Goal: Information Seeking & Learning: Check status

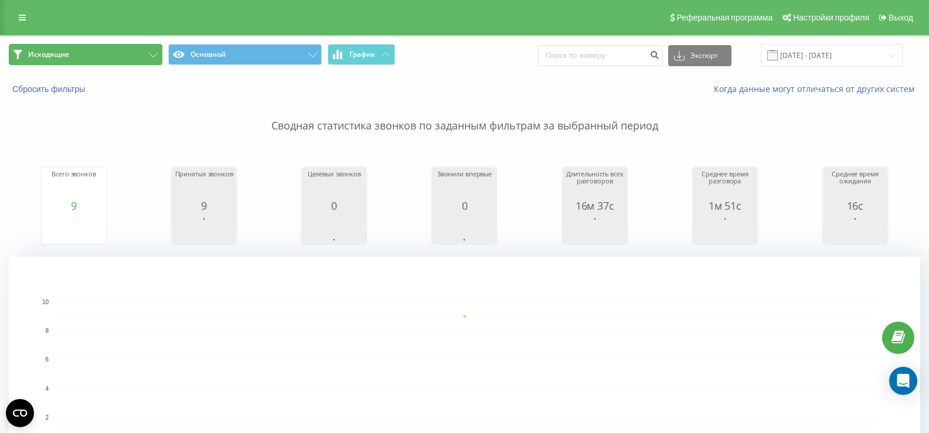
click at [147, 57] on button "Исходящие" at bounding box center [86, 54] width 154 height 21
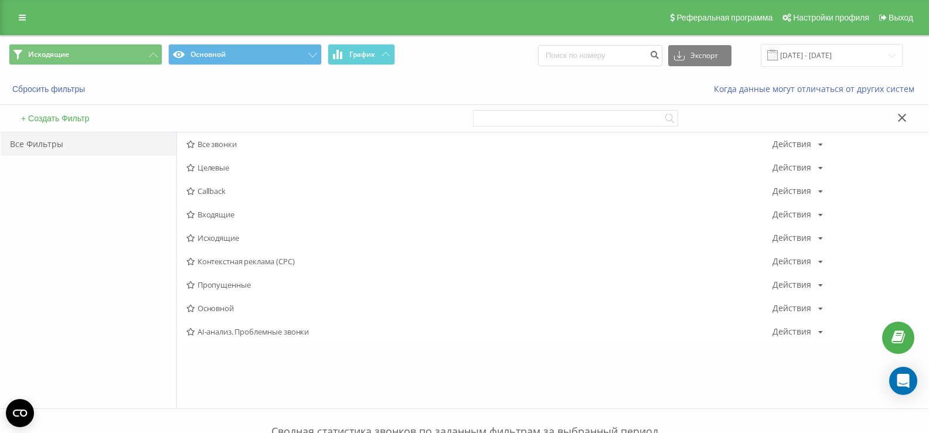
click at [223, 219] on span "Входящие" at bounding box center [479, 214] width 586 height 8
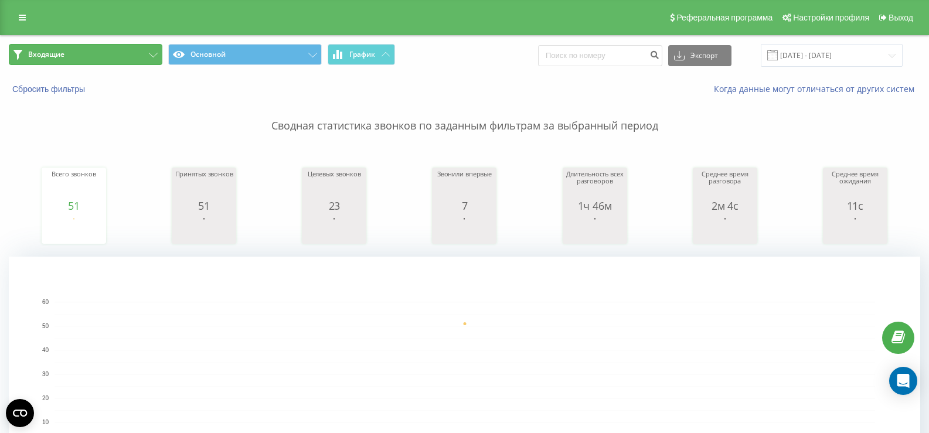
click at [135, 58] on button "Входящие" at bounding box center [86, 54] width 154 height 21
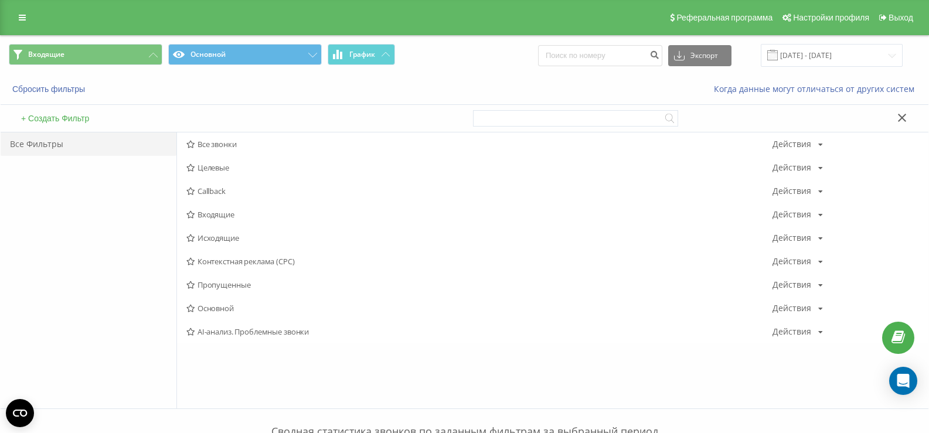
click at [205, 210] on span "Входящие" at bounding box center [479, 214] width 586 height 8
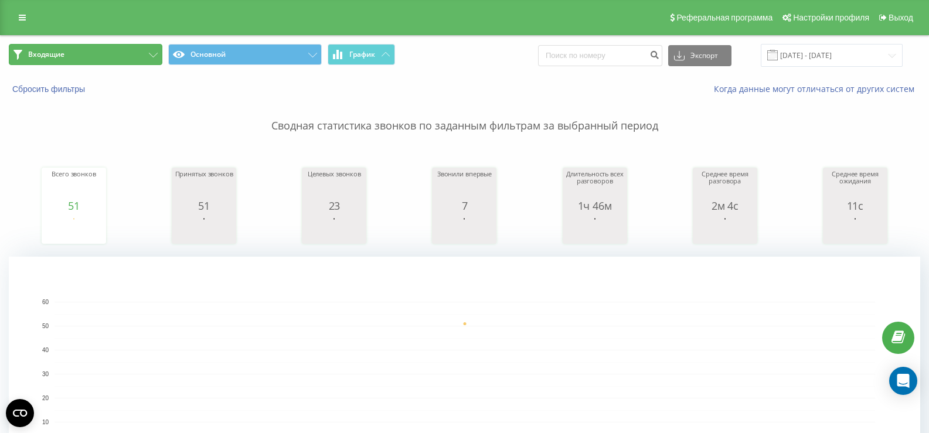
click at [144, 64] on button "Входящие" at bounding box center [86, 54] width 154 height 21
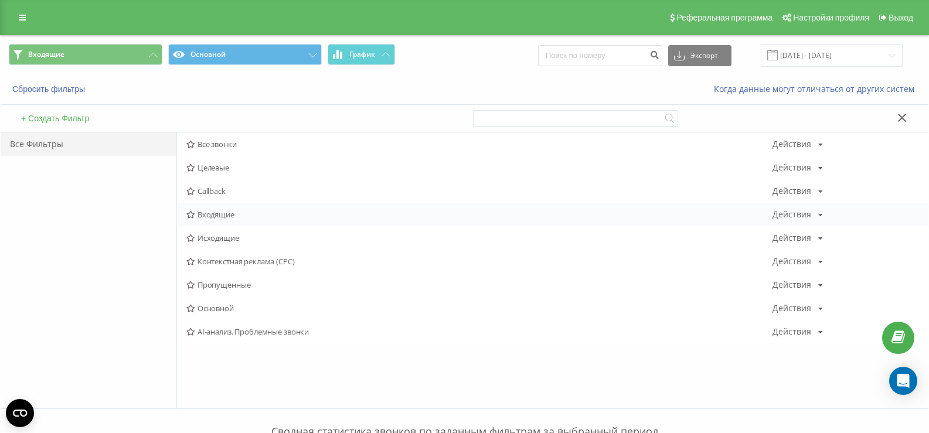
click at [227, 223] on div "Входящие Действия Редактировать Копировать Удалить По умолчанию Поделиться" at bounding box center [553, 214] width 752 height 23
click at [226, 217] on span "Входящие" at bounding box center [479, 214] width 586 height 8
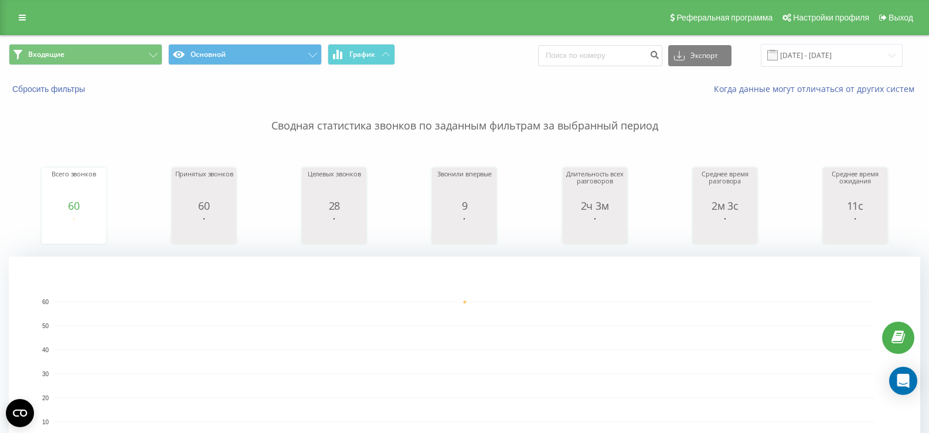
scroll to position [352, 0]
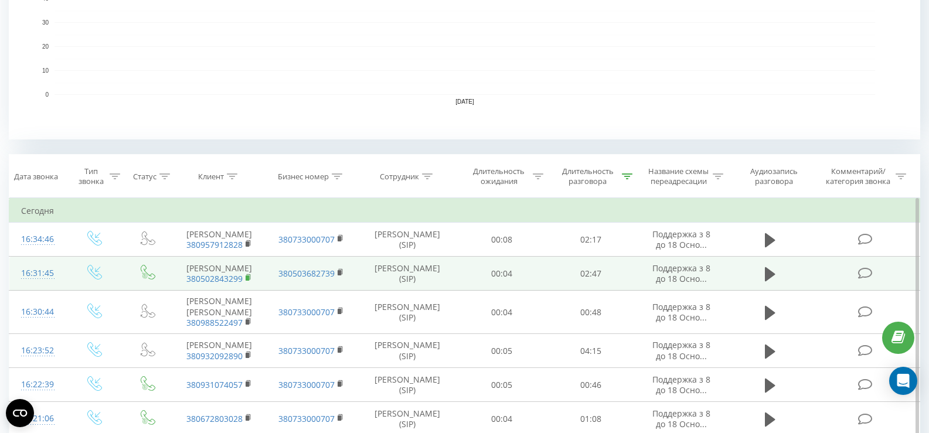
click at [247, 281] on rect at bounding box center [248, 278] width 4 height 5
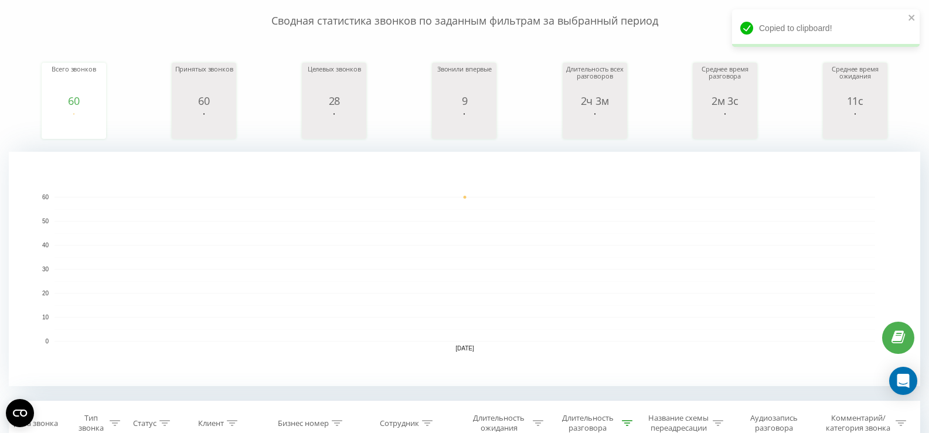
scroll to position [0, 0]
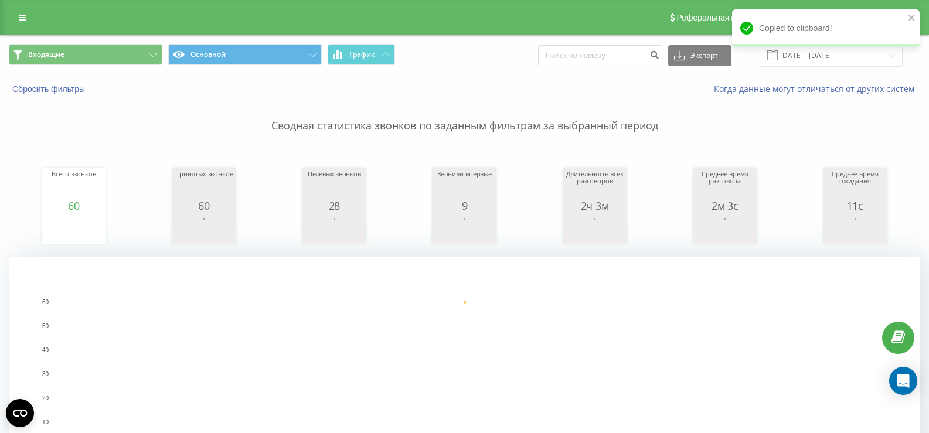
click at [750, 28] on icon "Notifications Alt+T" at bounding box center [746, 28] width 13 height 13
click at [910, 16] on icon "close" at bounding box center [912, 17] width 8 height 9
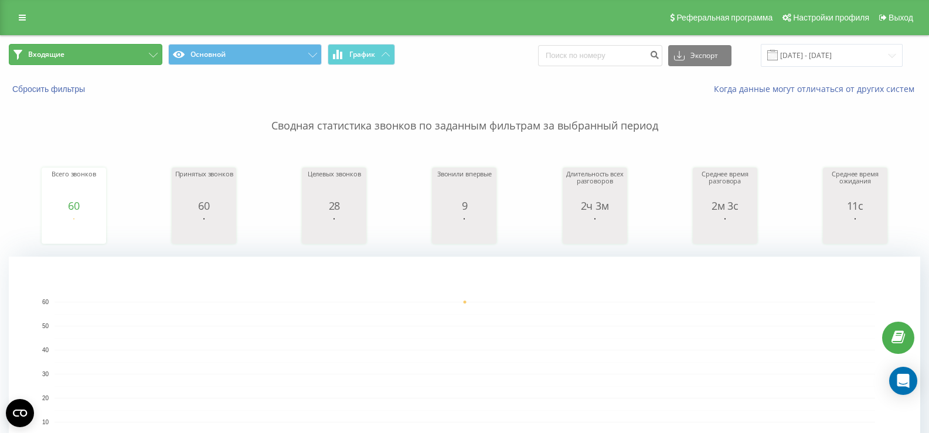
click at [137, 50] on button "Входящие" at bounding box center [86, 54] width 154 height 21
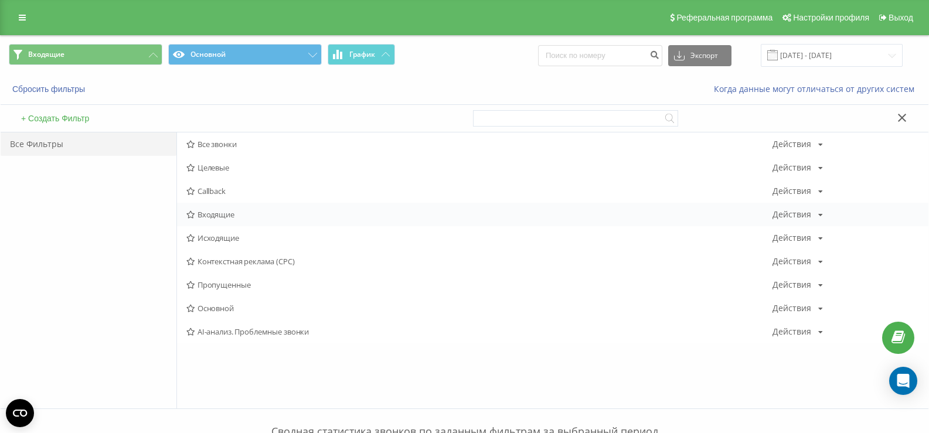
click at [219, 220] on div "Входящие Действия Редактировать Копировать Удалить По умолчанию Поделиться" at bounding box center [553, 214] width 752 height 23
click at [214, 213] on span "Входящие" at bounding box center [479, 214] width 586 height 8
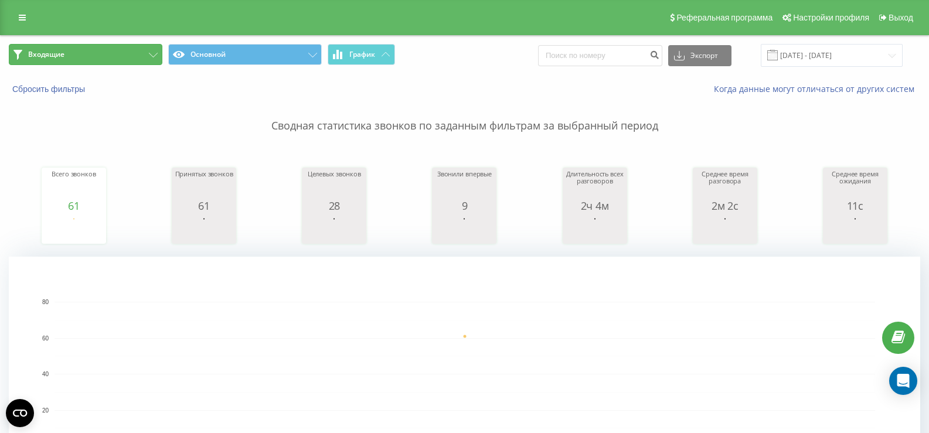
click at [137, 60] on button "Входящие" at bounding box center [86, 54] width 154 height 21
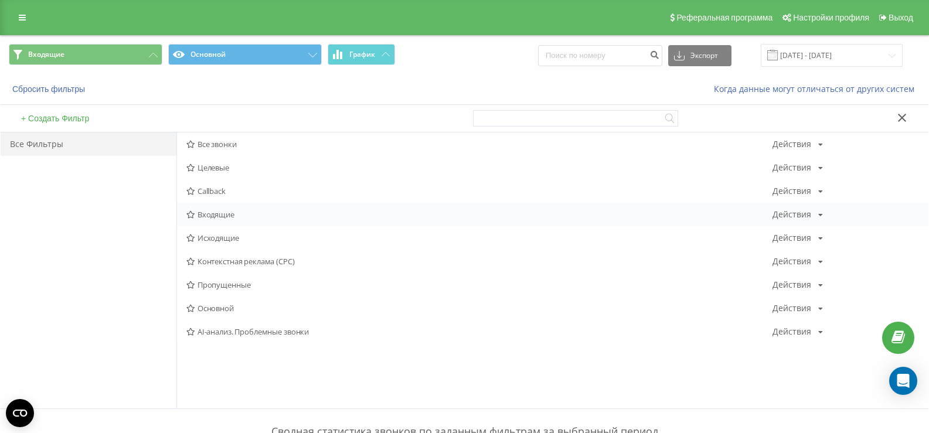
drag, startPoint x: 202, startPoint y: 222, endPoint x: 207, endPoint y: 216, distance: 7.1
click at [202, 221] on div "Входящие Действия Редактировать Копировать Удалить По умолчанию Поделиться" at bounding box center [553, 214] width 752 height 23
click at [214, 212] on span "Входящие" at bounding box center [479, 214] width 586 height 8
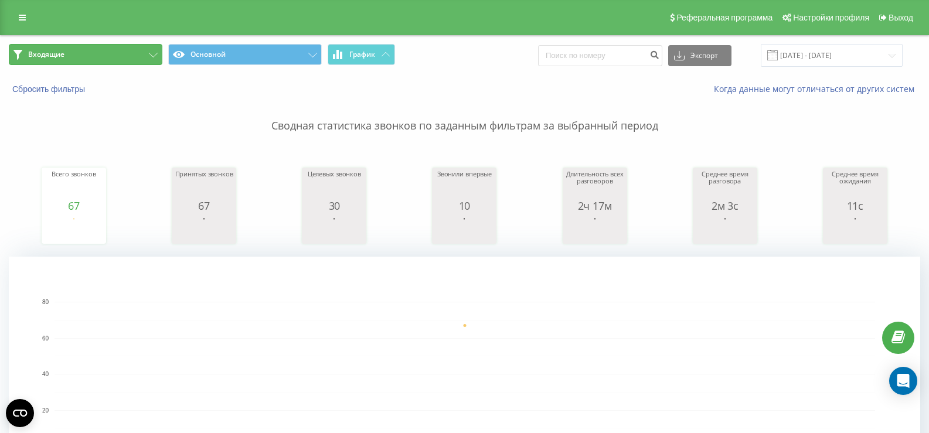
click at [135, 62] on button "Входящие" at bounding box center [86, 54] width 154 height 21
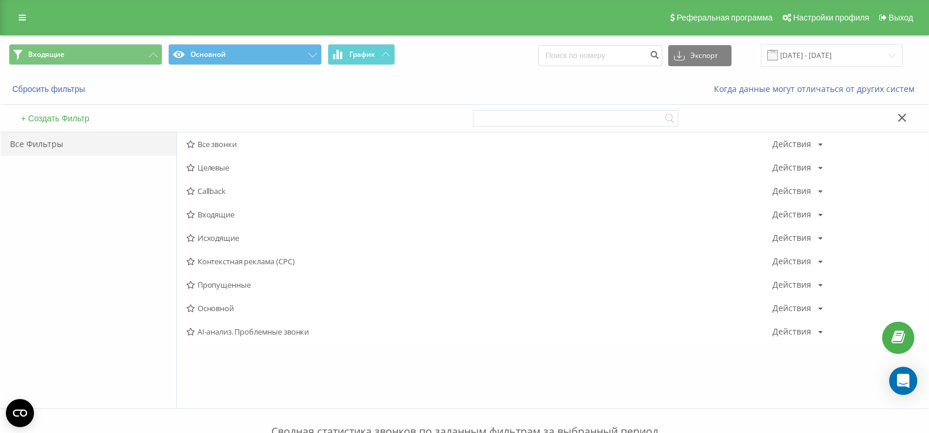
click at [214, 213] on span "Входящие" at bounding box center [479, 214] width 586 height 8
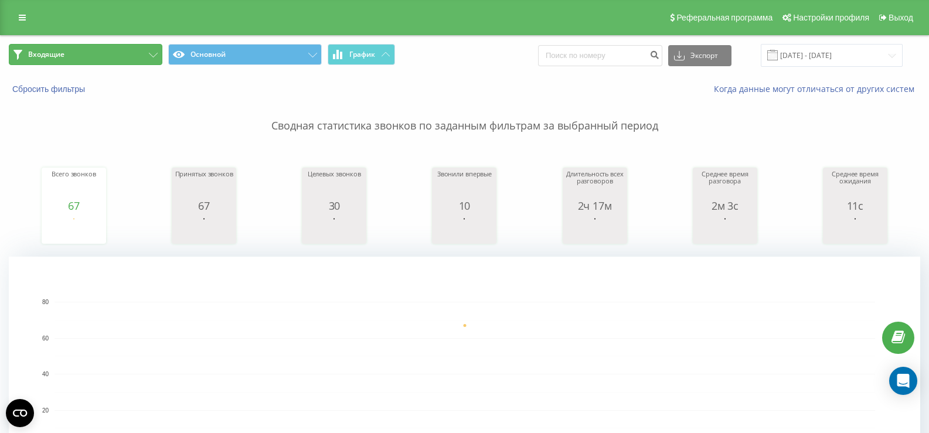
click at [132, 49] on button "Входящие" at bounding box center [86, 54] width 154 height 21
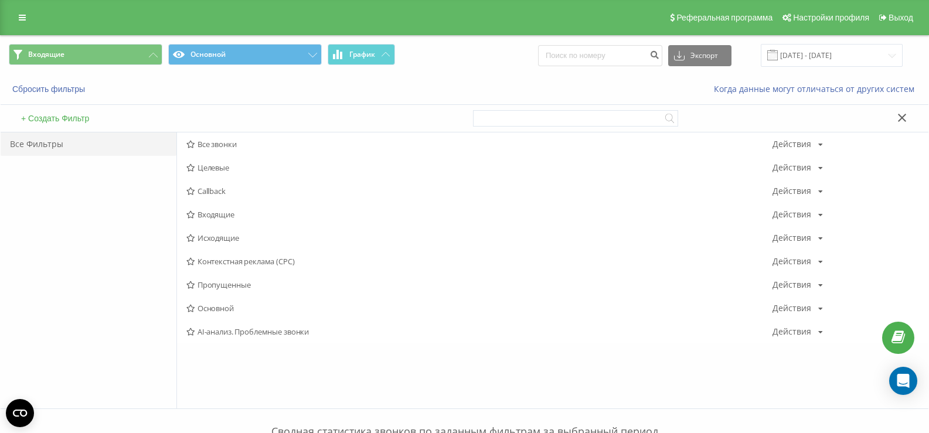
click at [209, 239] on span "Исходящие" at bounding box center [479, 238] width 586 height 8
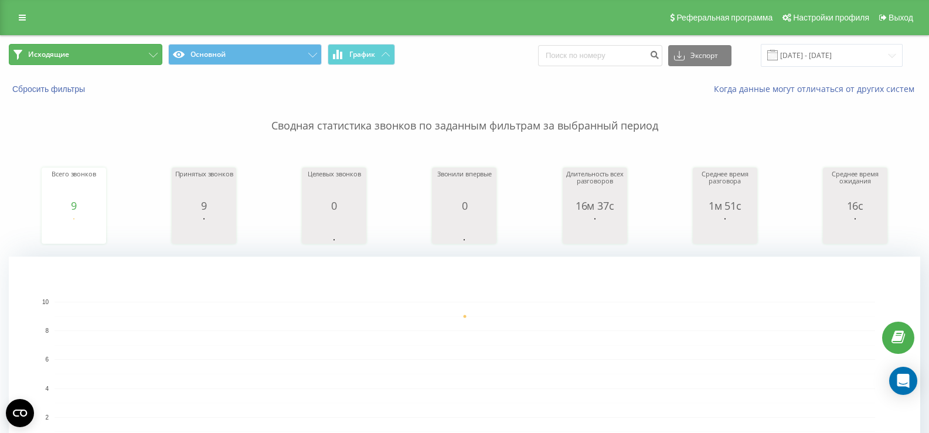
drag, startPoint x: 118, startPoint y: 56, endPoint x: 160, endPoint y: 89, distance: 53.8
click at [120, 57] on button "Исходящие" at bounding box center [86, 54] width 154 height 21
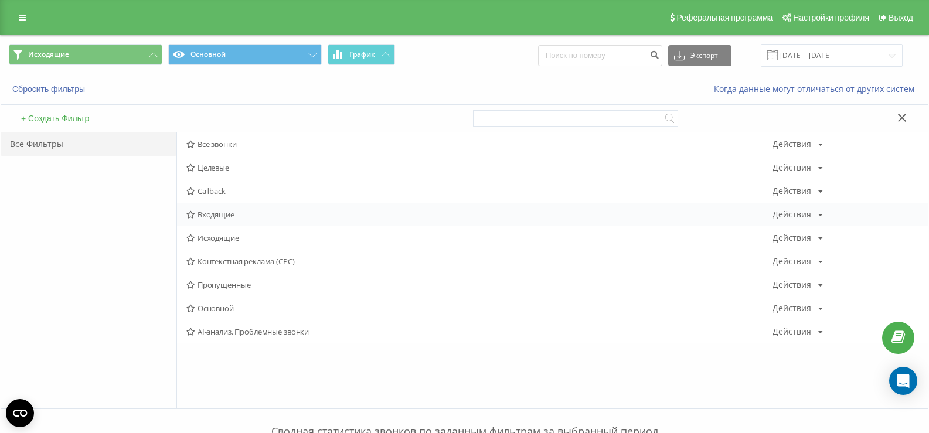
click at [206, 217] on span "Входящие" at bounding box center [479, 214] width 586 height 8
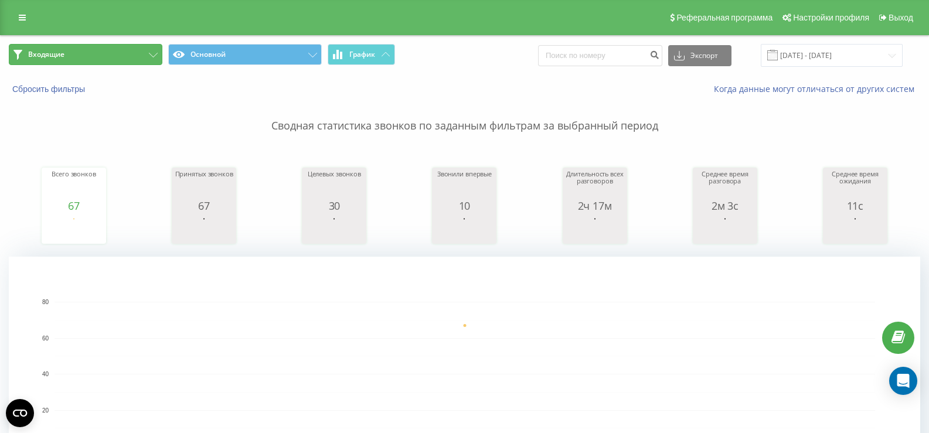
click at [116, 62] on button "Входящие" at bounding box center [86, 54] width 154 height 21
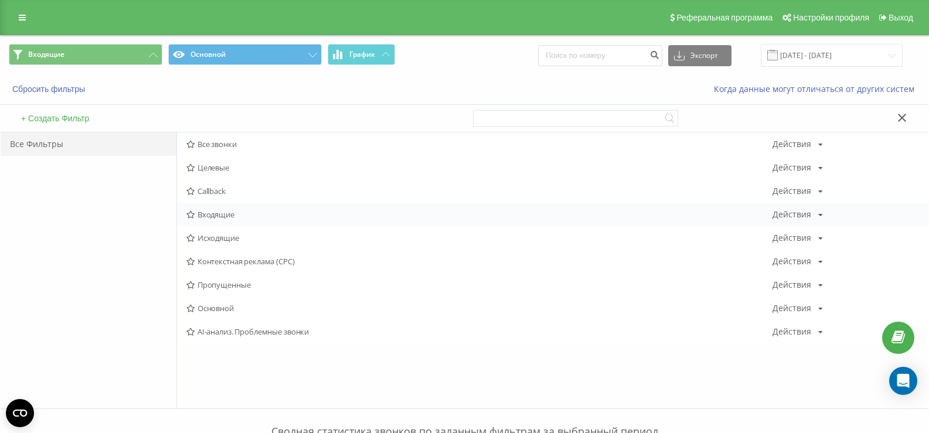
click at [219, 213] on span "Входящие" at bounding box center [479, 214] width 586 height 8
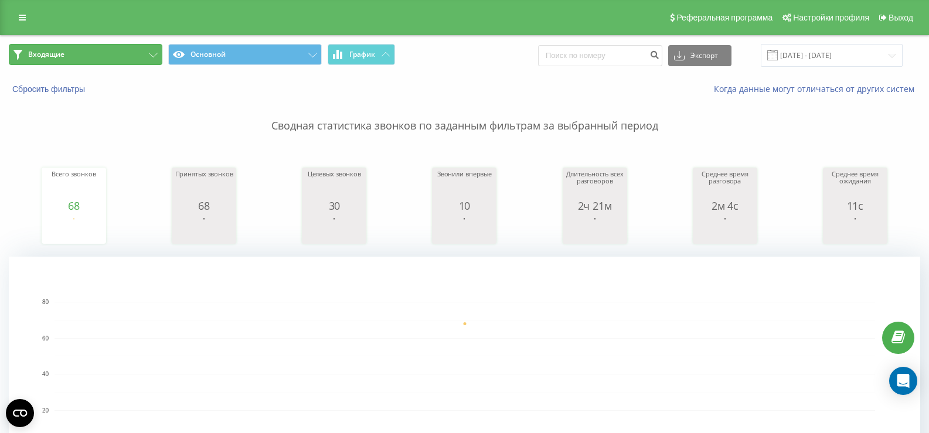
click at [128, 60] on button "Входящие" at bounding box center [86, 54] width 154 height 21
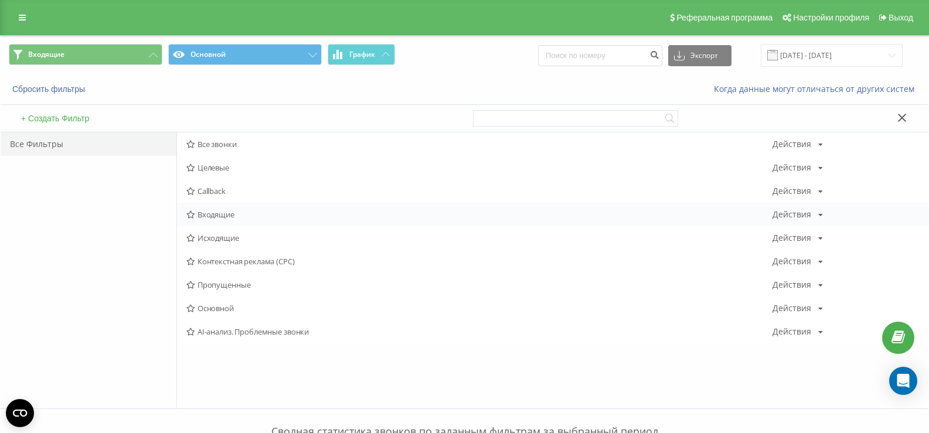
click at [215, 216] on span "Входящие" at bounding box center [479, 214] width 586 height 8
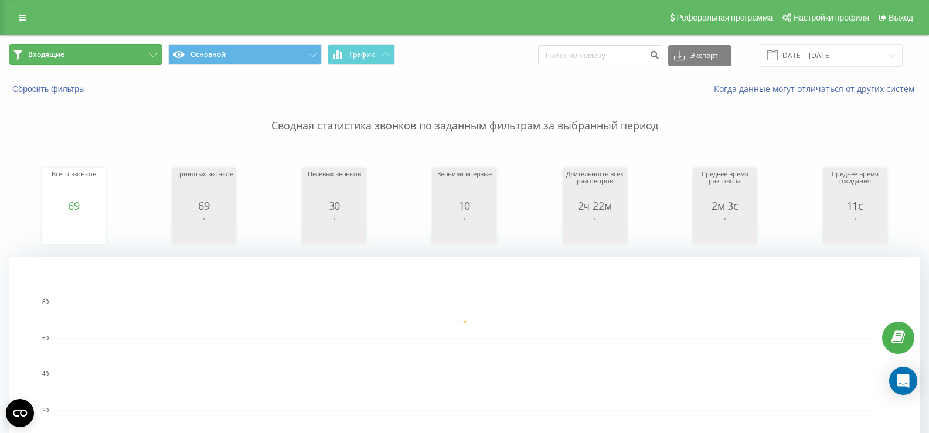
click at [153, 53] on icon at bounding box center [153, 55] width 9 height 5
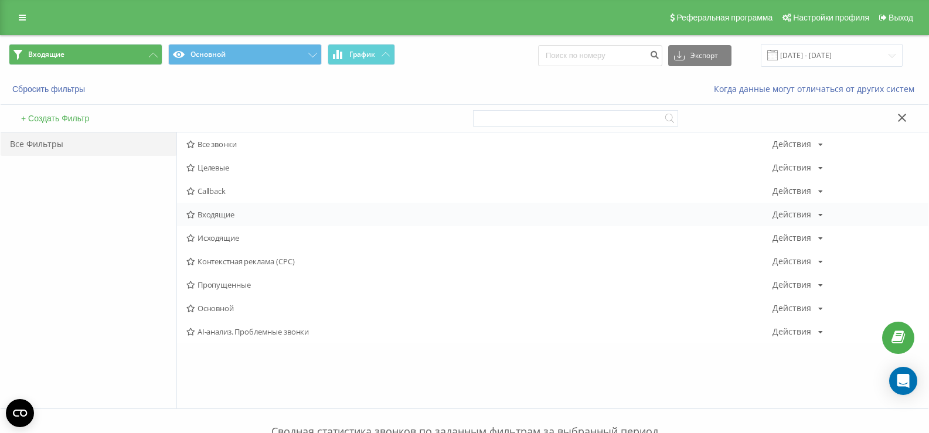
click at [210, 213] on span "Входящие" at bounding box center [479, 214] width 586 height 8
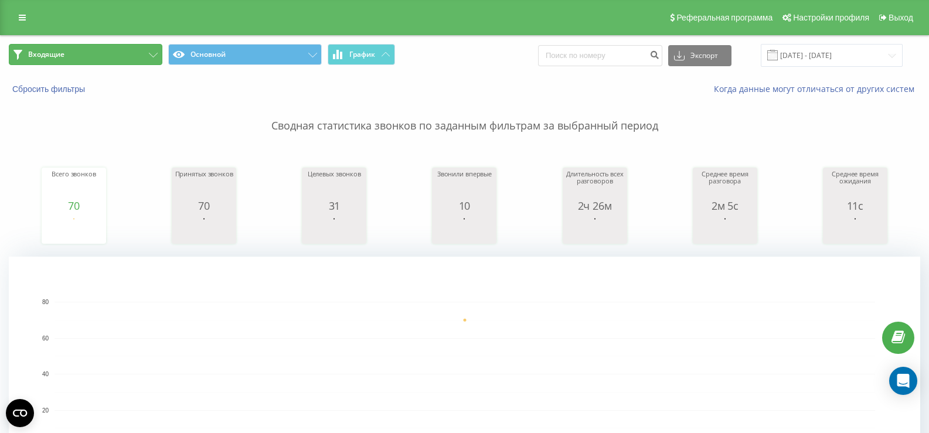
click at [141, 49] on button "Входящие" at bounding box center [86, 54] width 154 height 21
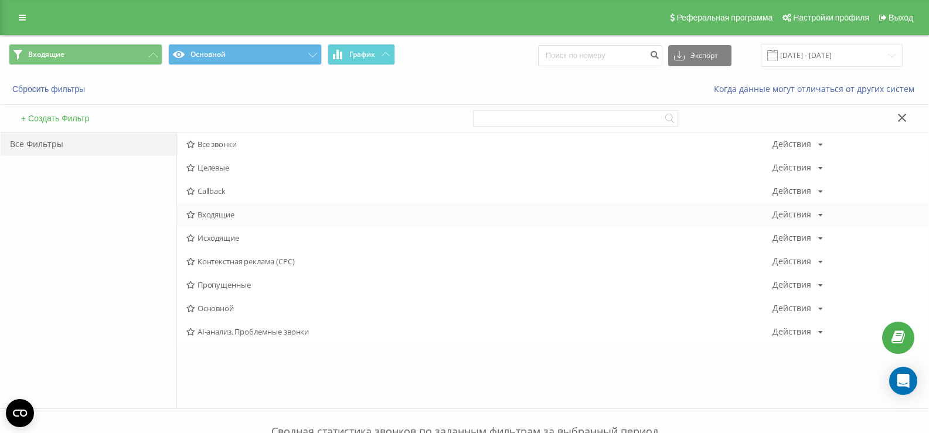
click at [211, 210] on span "Входящие" at bounding box center [479, 214] width 586 height 8
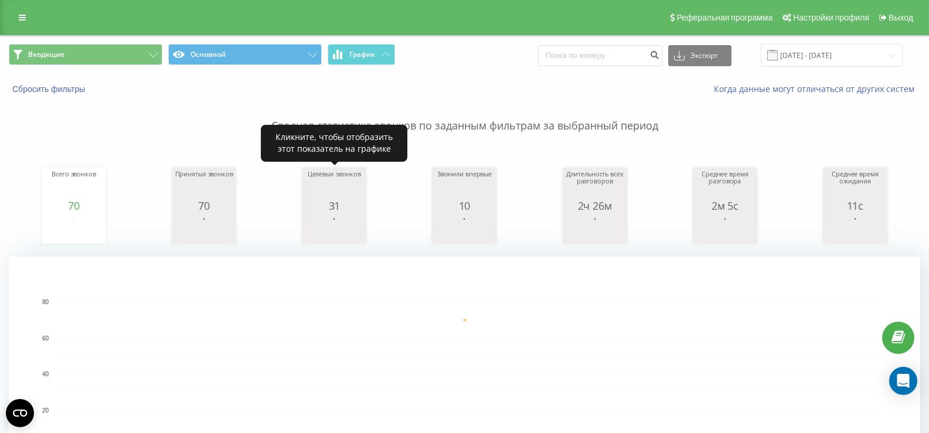
scroll to position [23, 0]
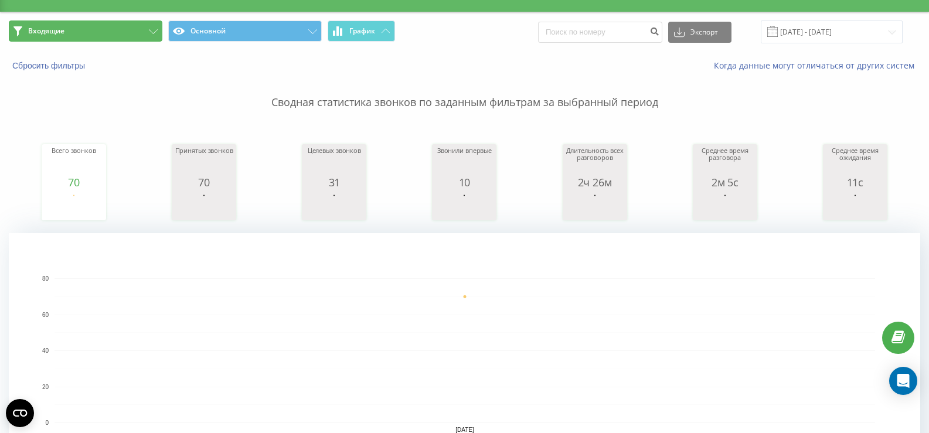
click at [107, 35] on button "Входящие" at bounding box center [86, 31] width 154 height 21
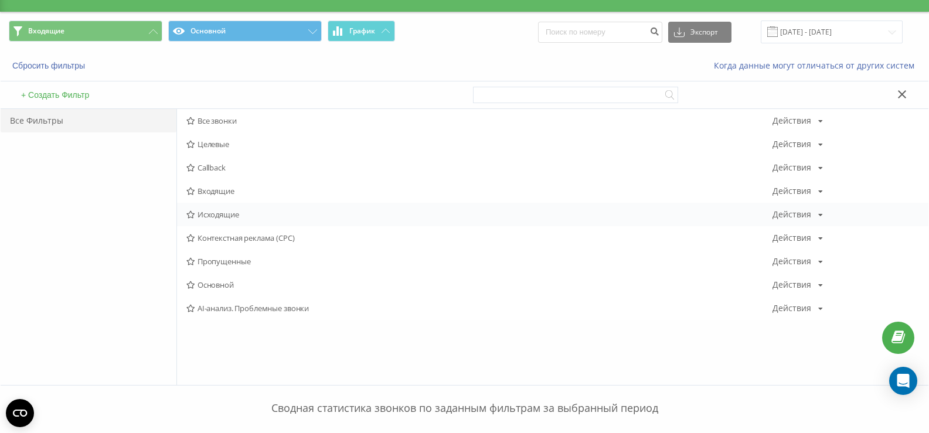
click at [219, 211] on span "Исходящие" at bounding box center [479, 214] width 586 height 8
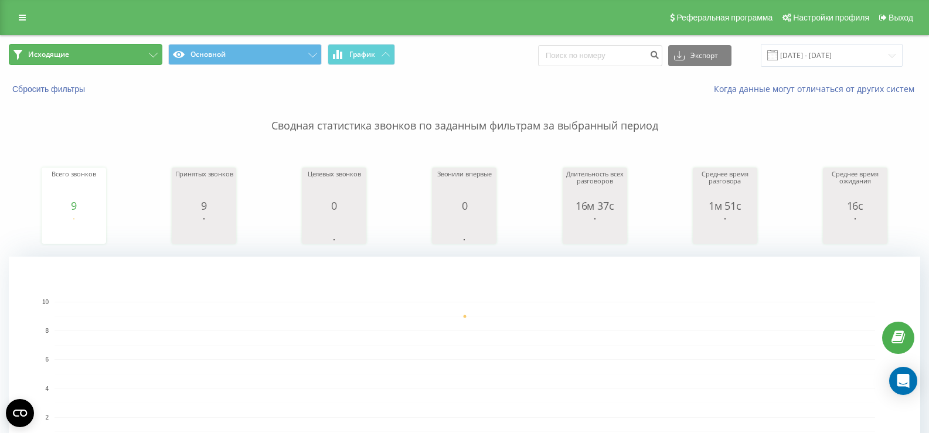
drag, startPoint x: 144, startPoint y: 53, endPoint x: 144, endPoint y: 61, distance: 8.2
click at [144, 53] on button "Исходящие" at bounding box center [86, 54] width 154 height 21
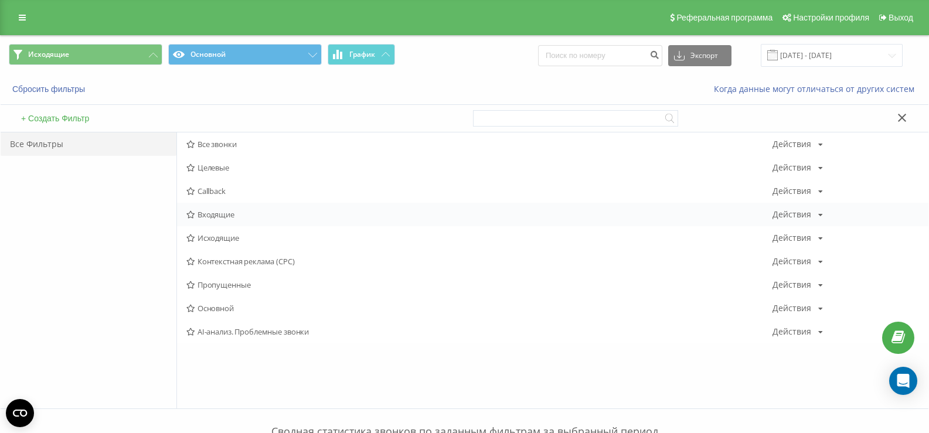
click at [236, 217] on span "Входящие" at bounding box center [479, 214] width 586 height 8
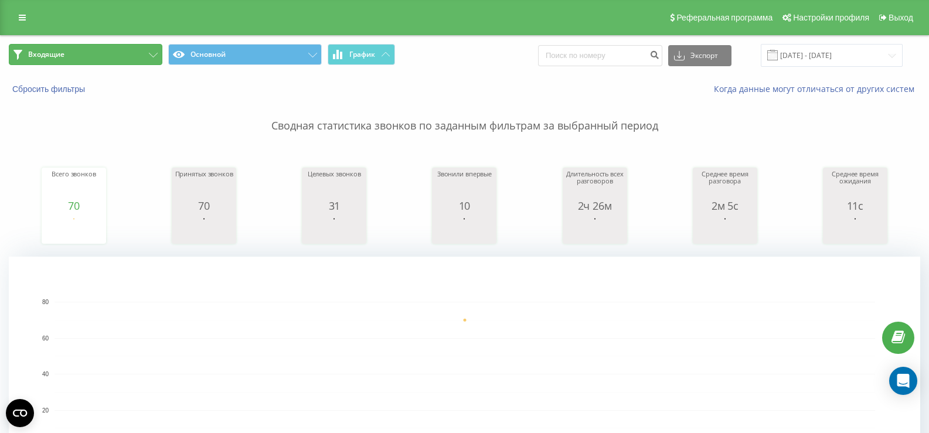
click at [126, 59] on button "Входящие" at bounding box center [86, 54] width 154 height 21
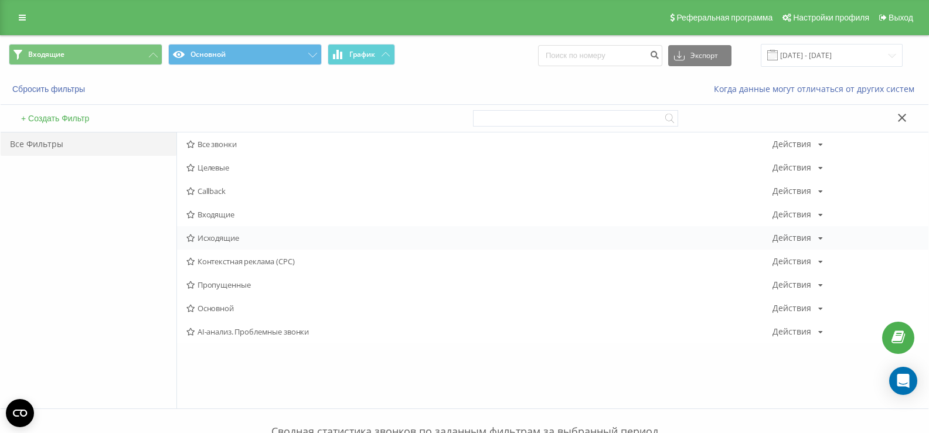
click at [215, 236] on span "Исходящие" at bounding box center [479, 238] width 586 height 8
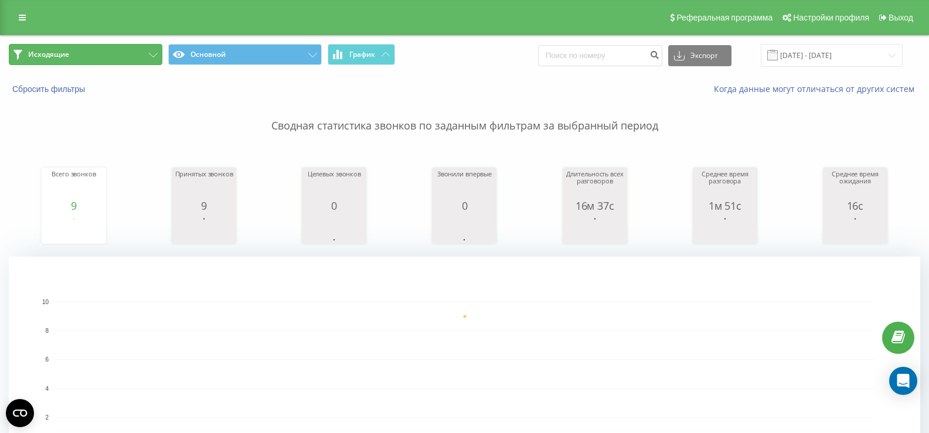
click at [125, 52] on button "Исходящие" at bounding box center [86, 54] width 154 height 21
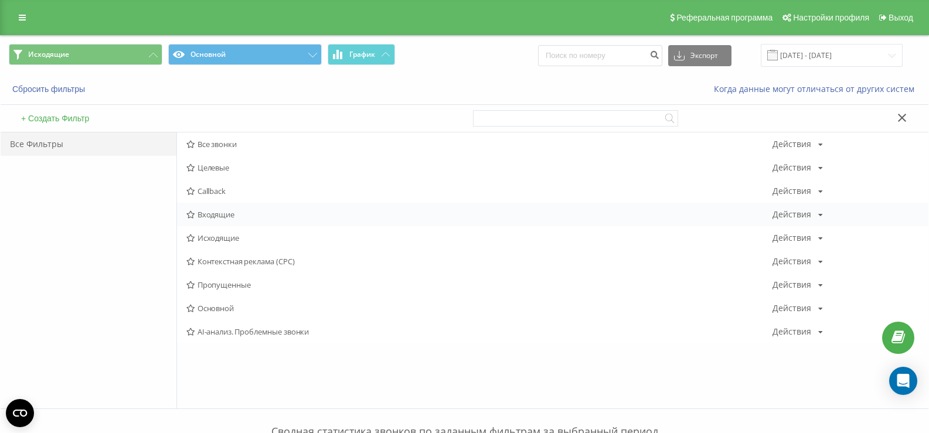
click at [201, 213] on span "Входящие" at bounding box center [479, 214] width 586 height 8
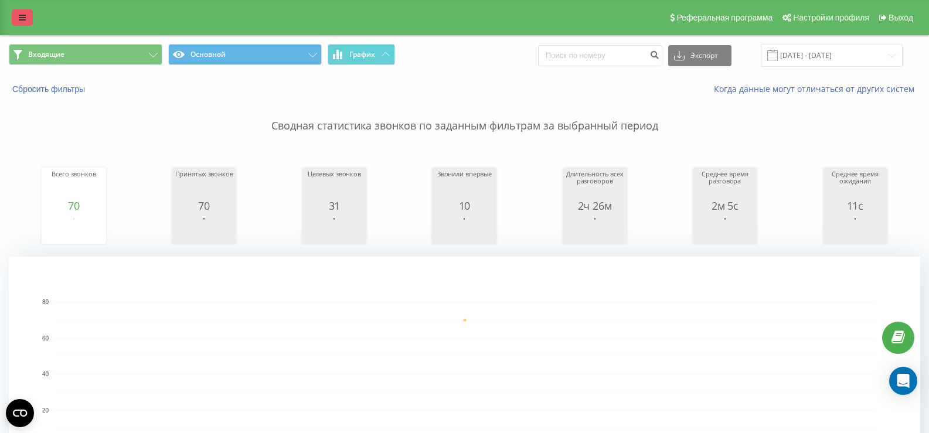
click at [9, 12] on div "Реферальная программа Настройки профиля Выход" at bounding box center [464, 17] width 929 height 35
drag, startPoint x: 19, startPoint y: 15, endPoint x: 54, endPoint y: 128, distance: 117.7
click at [20, 15] on icon at bounding box center [22, 17] width 7 height 8
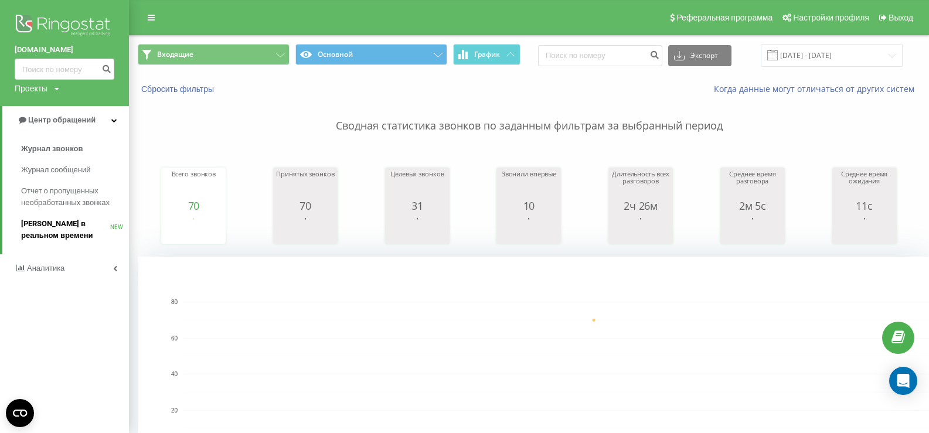
click at [51, 220] on span "[PERSON_NAME] в реальном времени" at bounding box center [65, 229] width 89 height 23
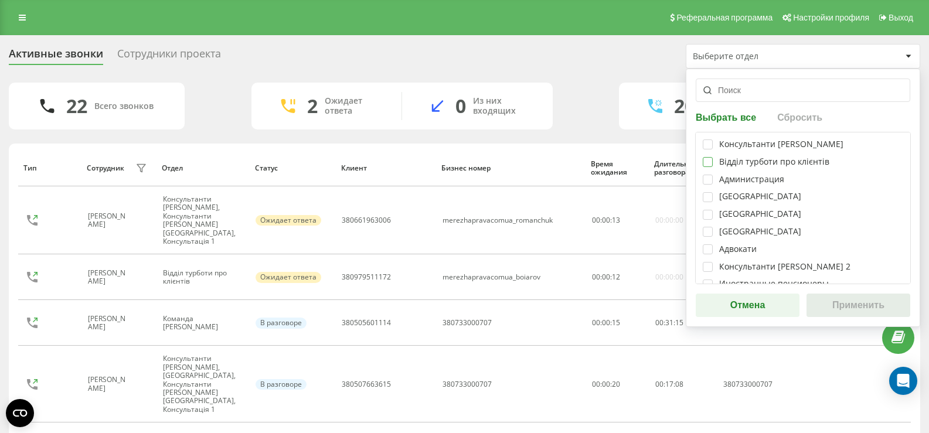
click at [707, 157] on label at bounding box center [708, 157] width 10 height 0
checkbox input "true"
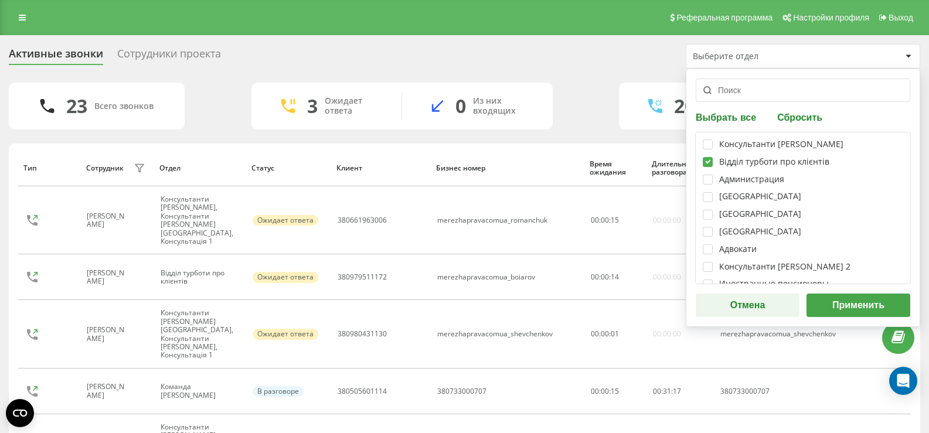
click at [873, 305] on button "Применить" at bounding box center [859, 305] width 104 height 23
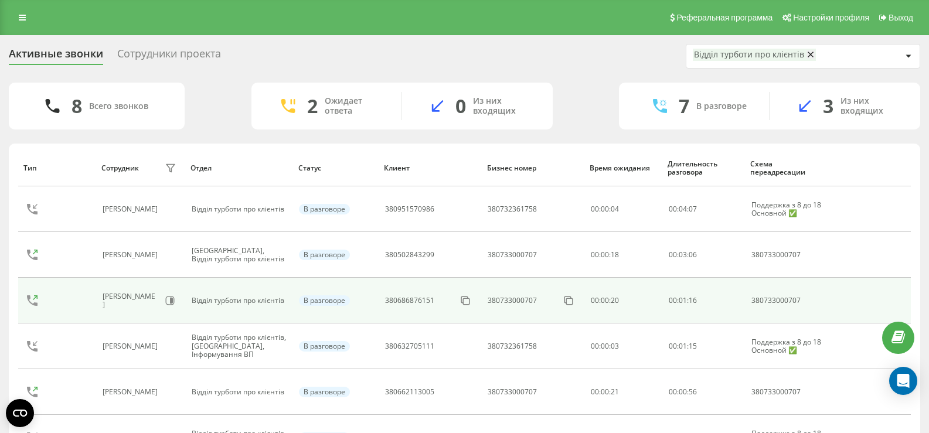
click at [730, 315] on td "00 : 01 : 16" at bounding box center [703, 301] width 83 height 46
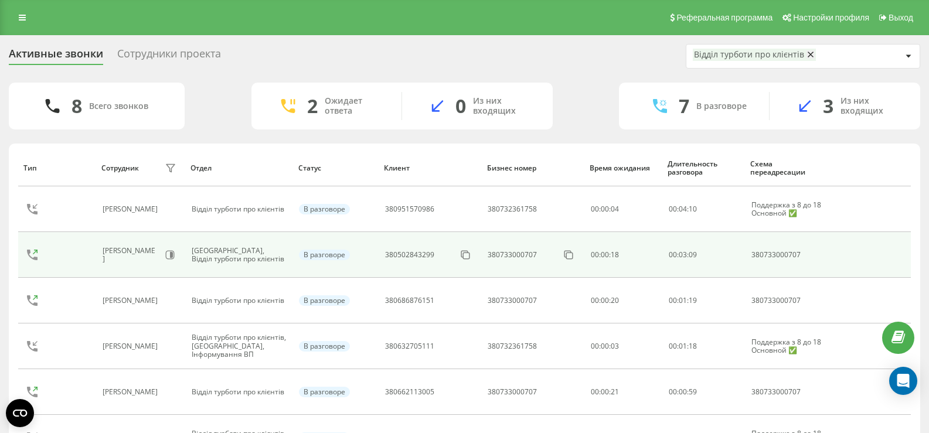
click at [168, 254] on div "Салієнко Сергій Олександрович" at bounding box center [141, 255] width 76 height 20
click at [130, 251] on div "Салієнко Сергій Олександрович" at bounding box center [131, 255] width 56 height 17
click at [36, 251] on icon at bounding box center [35, 252] width 5 height 5
click at [80, 259] on div at bounding box center [54, 255] width 72 height 28
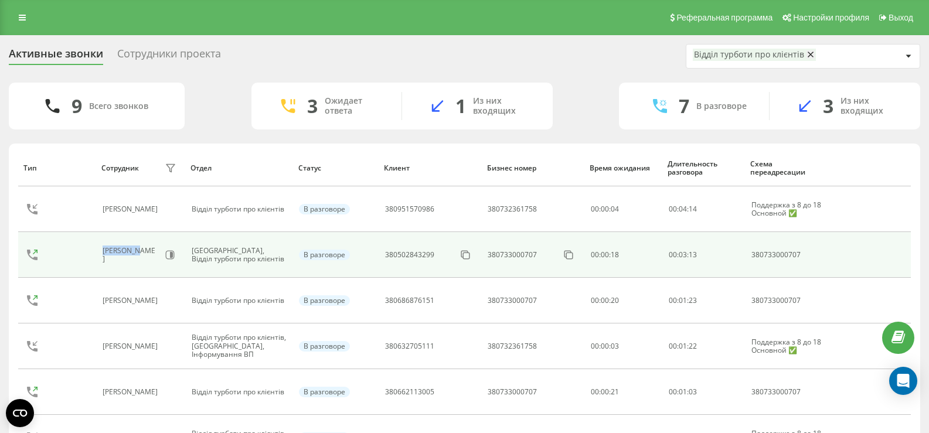
click at [80, 259] on div at bounding box center [54, 255] width 72 height 28
click at [838, 260] on td at bounding box center [872, 255] width 78 height 46
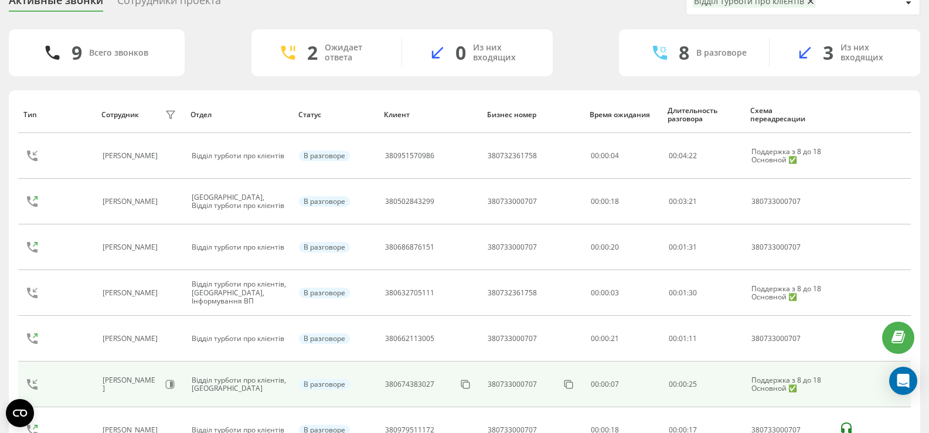
scroll to position [117, 0]
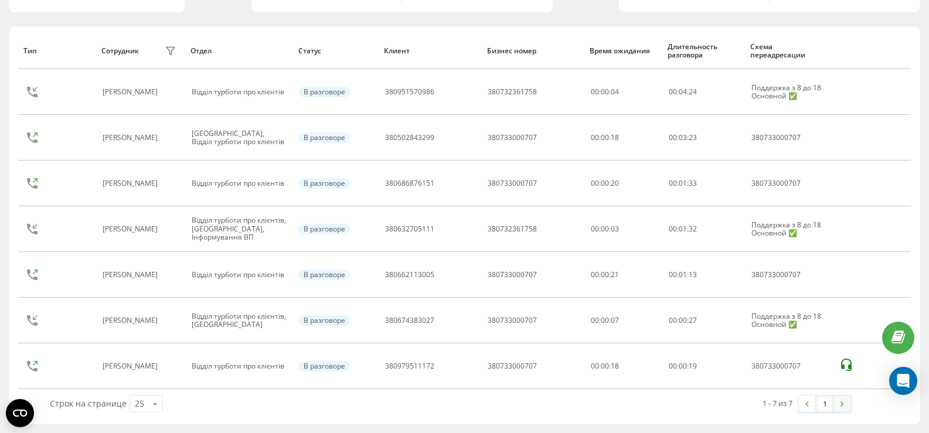
click at [844, 402] on link at bounding box center [843, 404] width 18 height 16
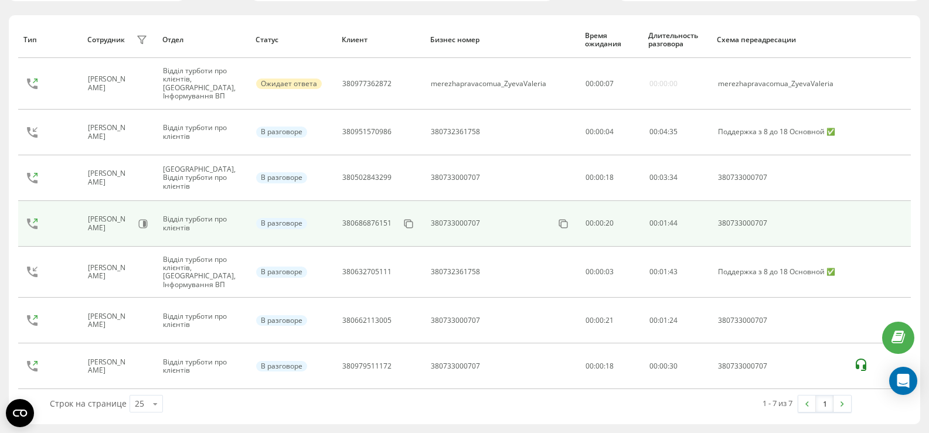
scroll to position [39, 0]
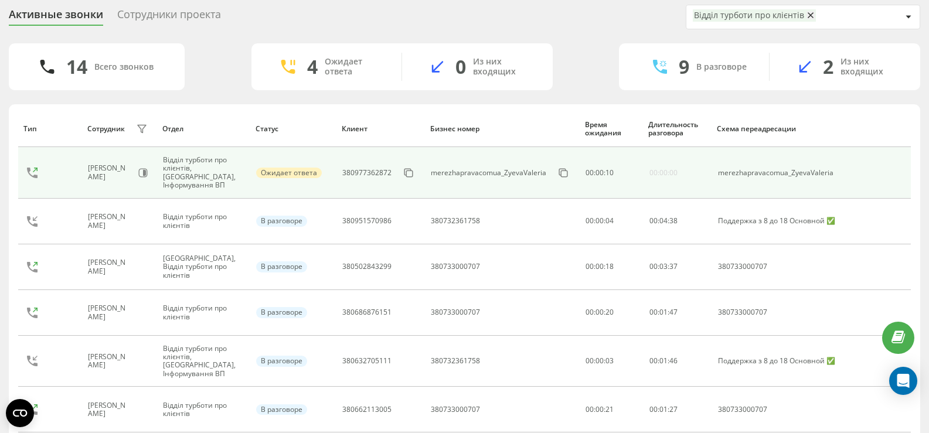
click at [818, 183] on td "merezhapravacomua_ZyevaValeria" at bounding box center [780, 173] width 136 height 52
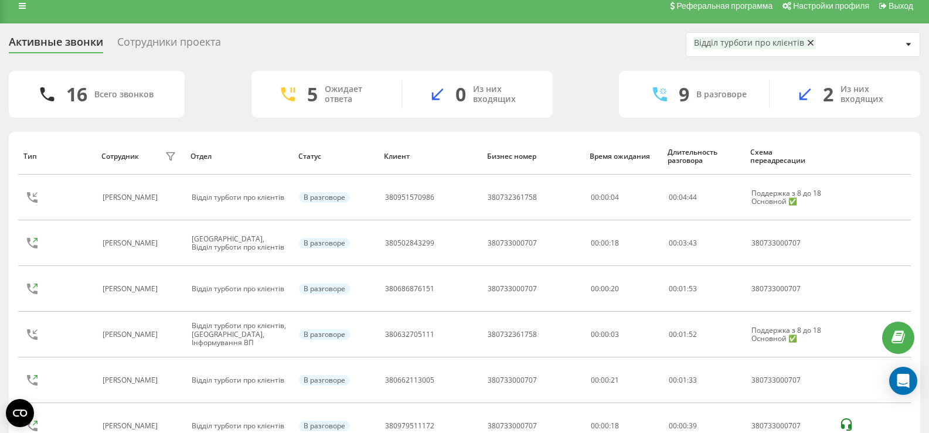
scroll to position [0, 0]
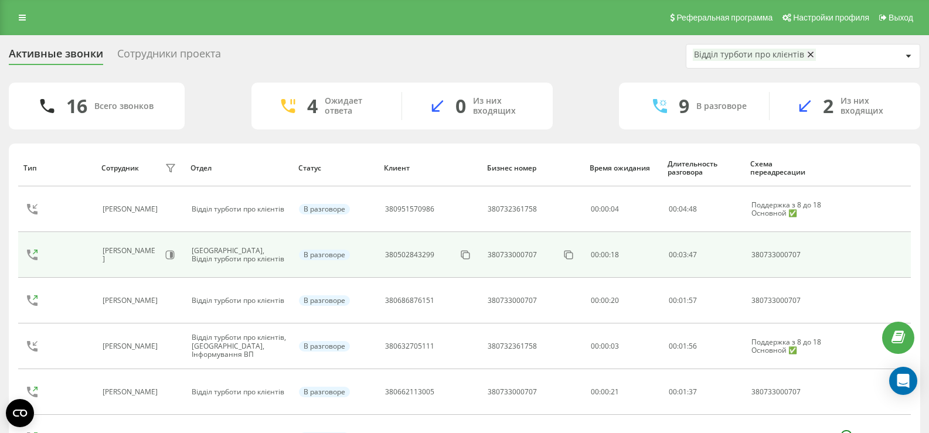
drag, startPoint x: 823, startPoint y: 254, endPoint x: 849, endPoint y: 263, distance: 27.8
click at [849, 263] on td at bounding box center [872, 255] width 78 height 46
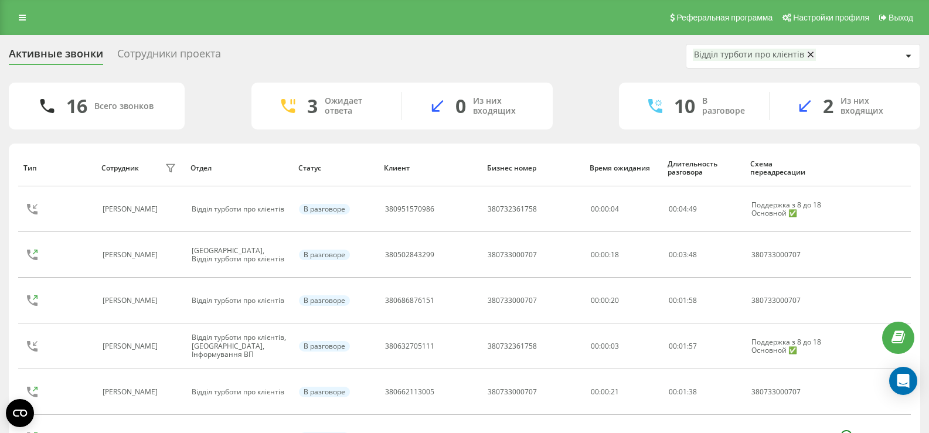
click at [839, 104] on div "2 Из них входящих" at bounding box center [845, 106] width 151 height 28
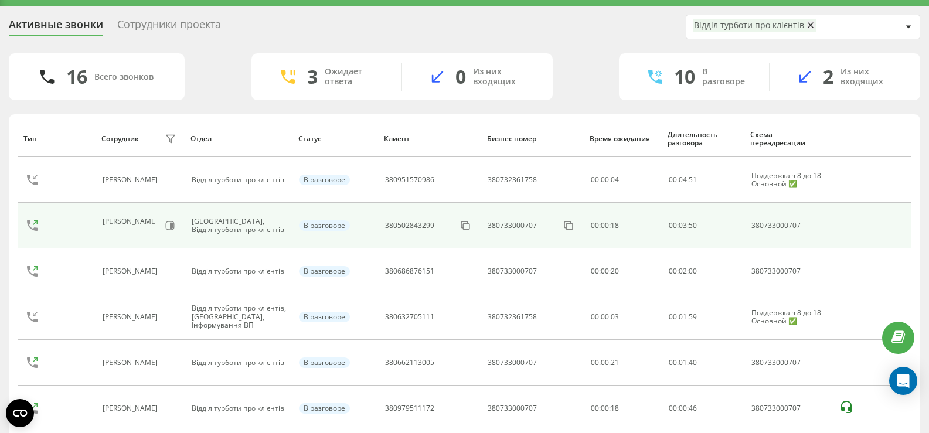
scroll to position [72, 0]
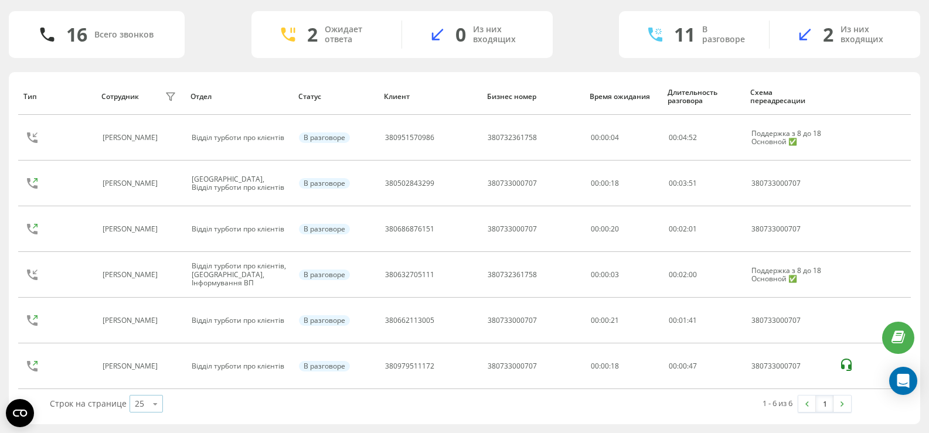
click at [154, 397] on icon at bounding box center [156, 404] width 18 height 23
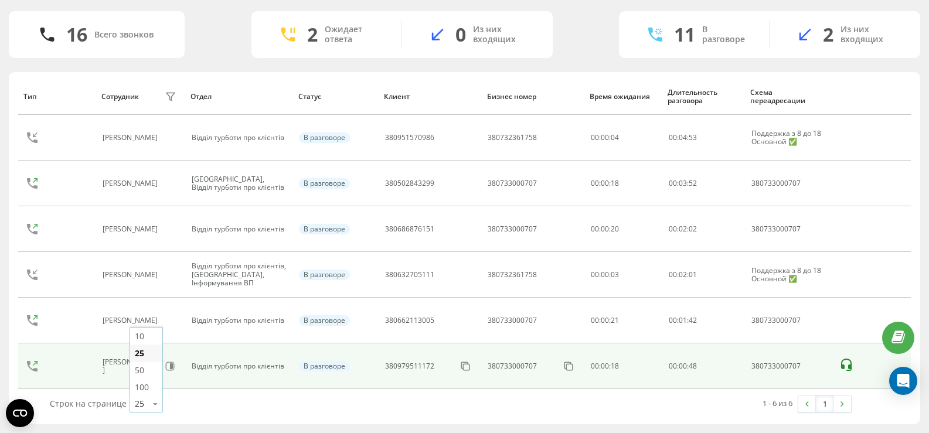
click at [157, 385] on div "100" at bounding box center [146, 387] width 32 height 17
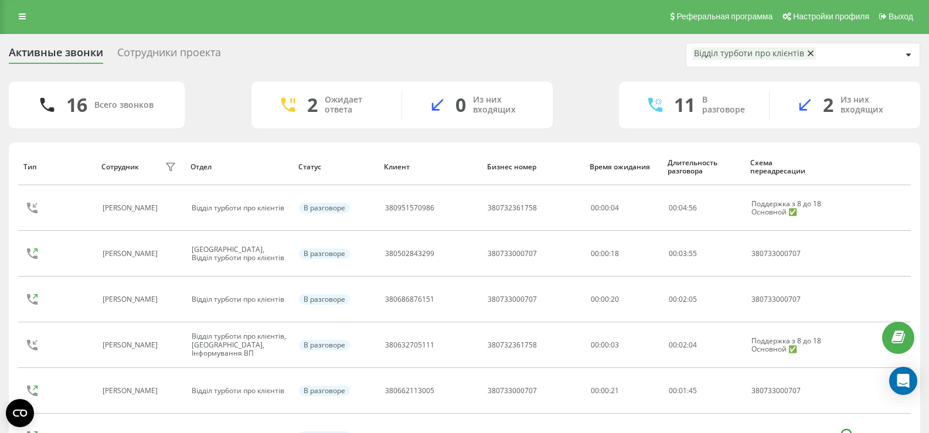
scroll to position [0, 0]
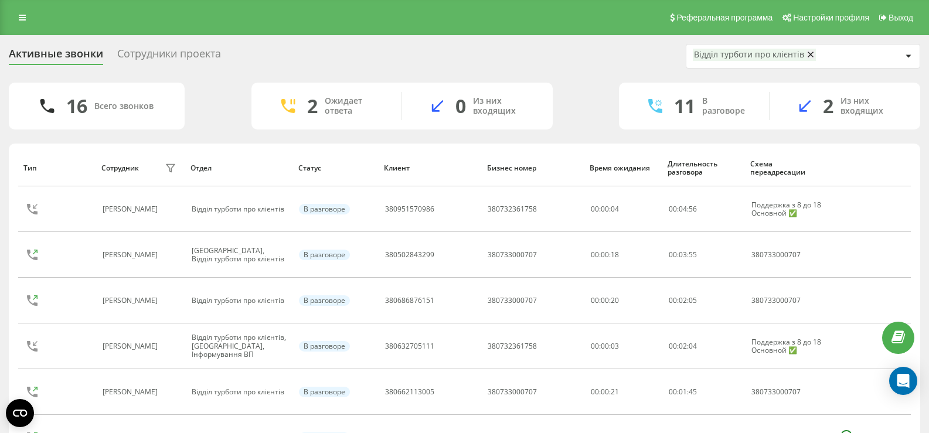
drag, startPoint x: 87, startPoint y: 106, endPoint x: 77, endPoint y: 107, distance: 10.7
click at [87, 106] on div "16 Всего звонков" at bounding box center [97, 106] width 176 height 47
click at [77, 107] on div "16" at bounding box center [76, 106] width 21 height 22
click at [325, 100] on div "Ожидает ответа" at bounding box center [354, 106] width 59 height 20
click at [315, 120] on div "3 Ожидает ответа 0 Из них входящих" at bounding box center [401, 106] width 301 height 47
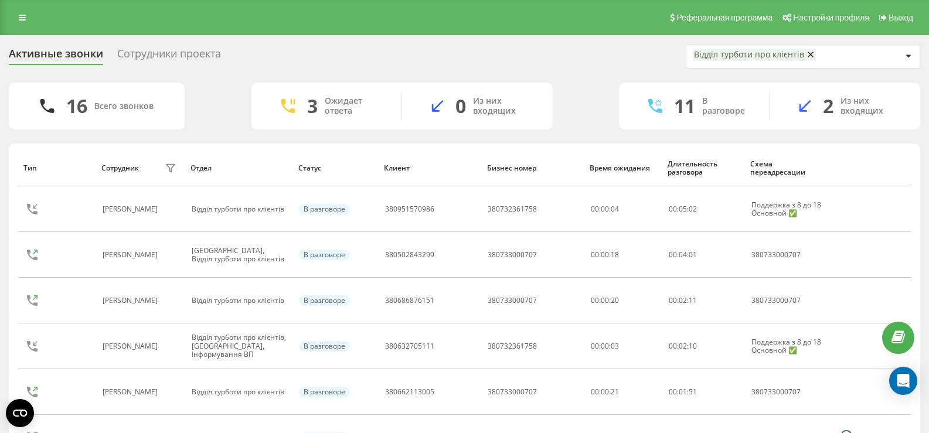
click at [477, 108] on div "Из них входящих" at bounding box center [504, 106] width 62 height 20
click at [176, 50] on div "Сотрудники проекта" at bounding box center [169, 56] width 104 height 18
click at [162, 57] on div "Сотрудники проекта" at bounding box center [169, 56] width 104 height 18
click at [149, 51] on div "Сотрудники проекта" at bounding box center [169, 56] width 104 height 18
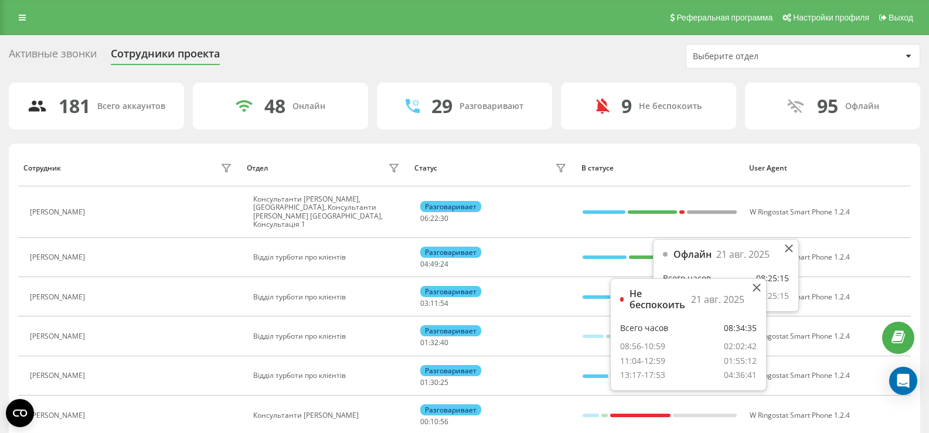
click at [49, 56] on div "Активные звонки" at bounding box center [53, 56] width 88 height 18
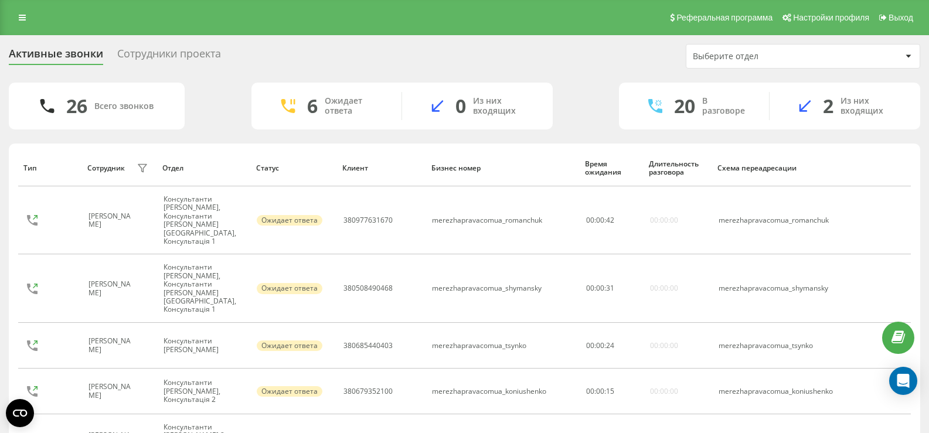
click at [816, 67] on div "Выберите отдел" at bounding box center [802, 56] width 233 height 23
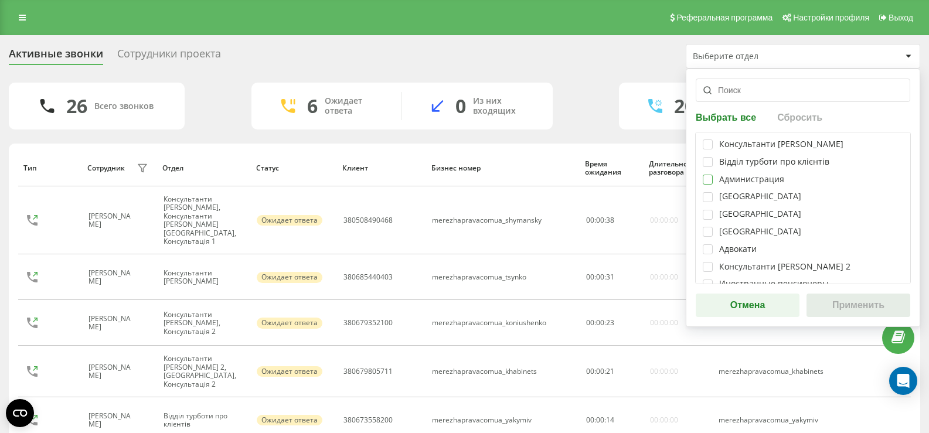
click at [707, 175] on label at bounding box center [708, 175] width 10 height 0
checkbox input "true"
click at [853, 299] on button "Применить" at bounding box center [859, 305] width 104 height 23
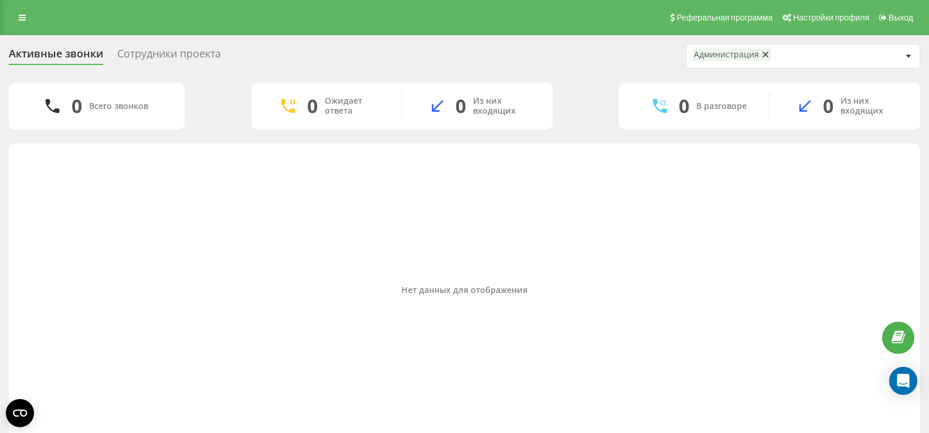
click at [801, 53] on div "Администрация" at bounding box center [797, 56] width 209 height 15
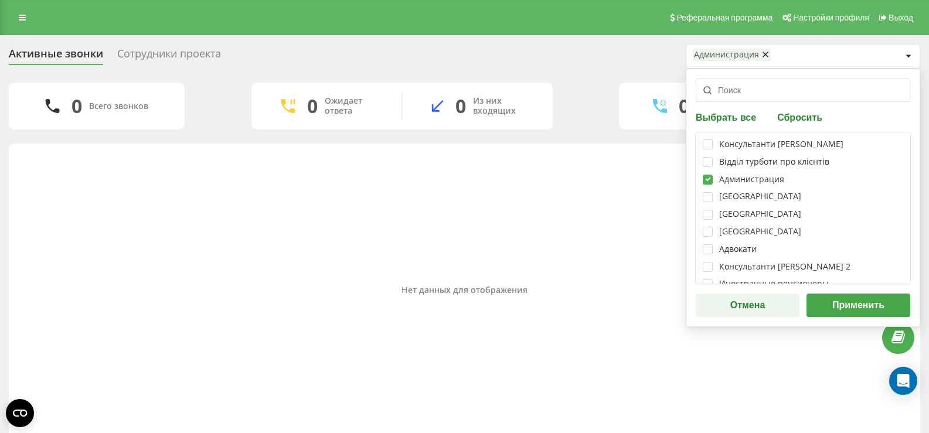
click at [713, 165] on div "Відділ турботи про клієнтів" at bounding box center [803, 162] width 200 height 10
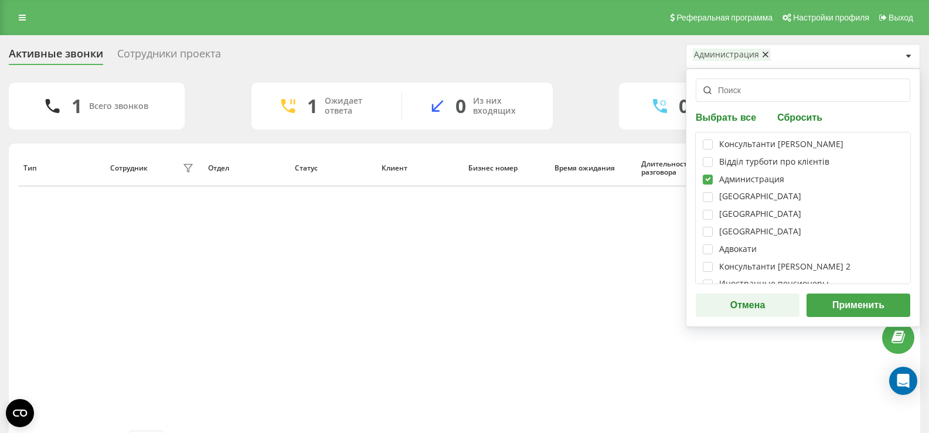
click at [725, 145] on div "Консультанти Савчук" at bounding box center [781, 145] width 124 height 10
click at [704, 175] on label at bounding box center [708, 175] width 10 height 0
click at [713, 183] on div "Администрация" at bounding box center [803, 180] width 200 height 10
click at [709, 175] on label at bounding box center [708, 175] width 10 height 0
checkbox input "true"
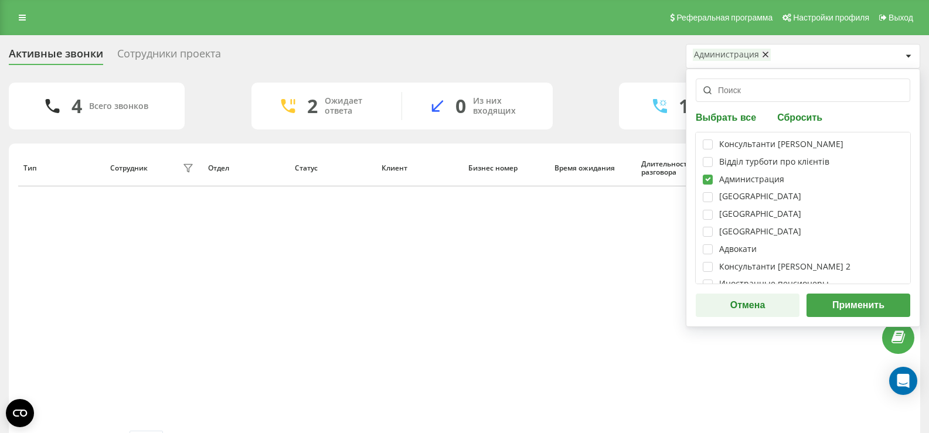
click at [842, 306] on button "Применить" at bounding box center [859, 305] width 104 height 23
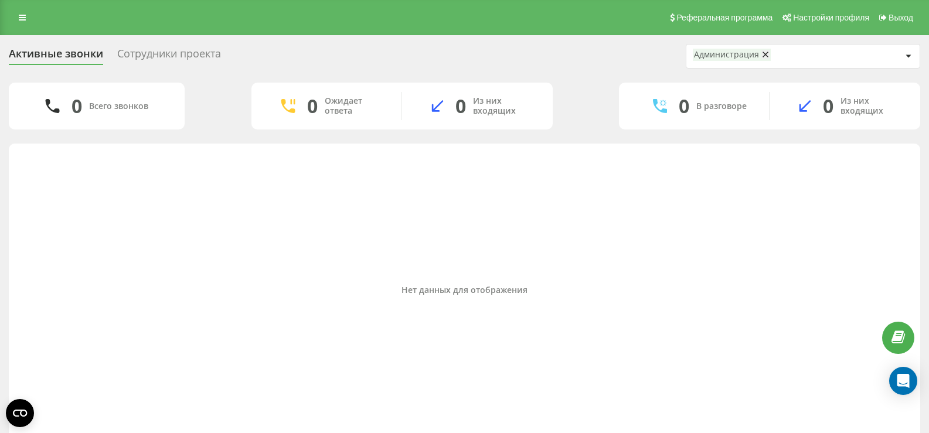
click at [729, 59] on div "Администрация" at bounding box center [726, 55] width 65 height 10
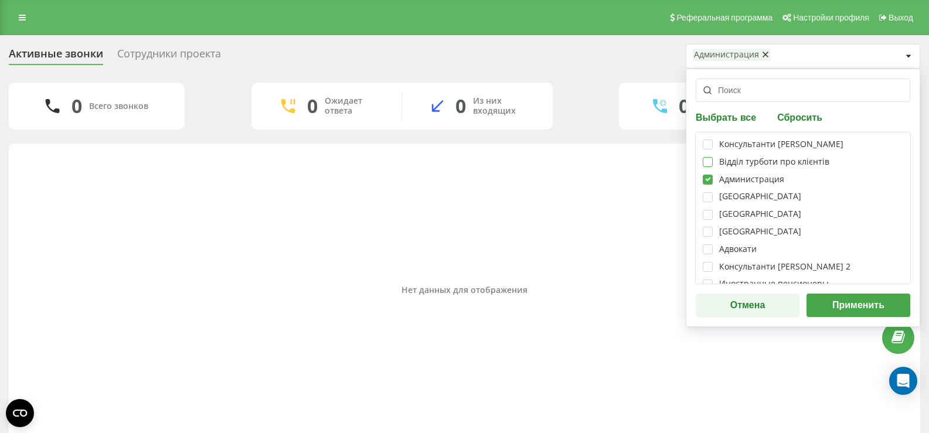
click at [706, 157] on label at bounding box center [708, 157] width 10 height 0
checkbox input "true"
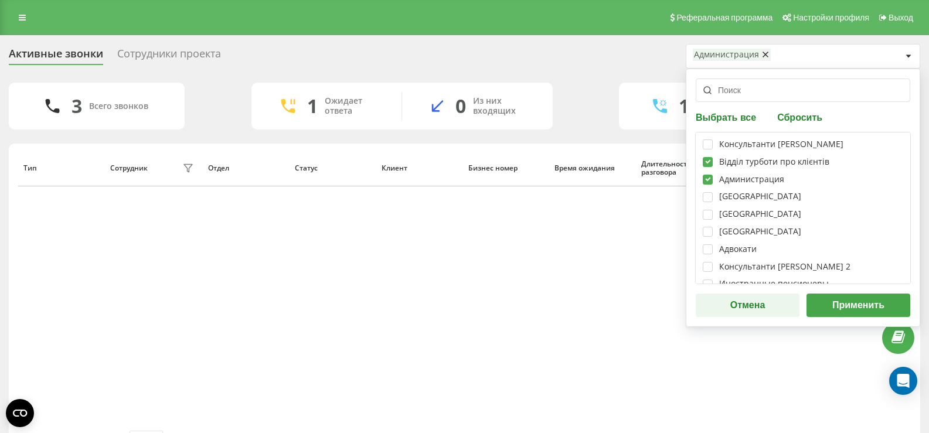
click at [827, 298] on button "Применить" at bounding box center [859, 305] width 104 height 23
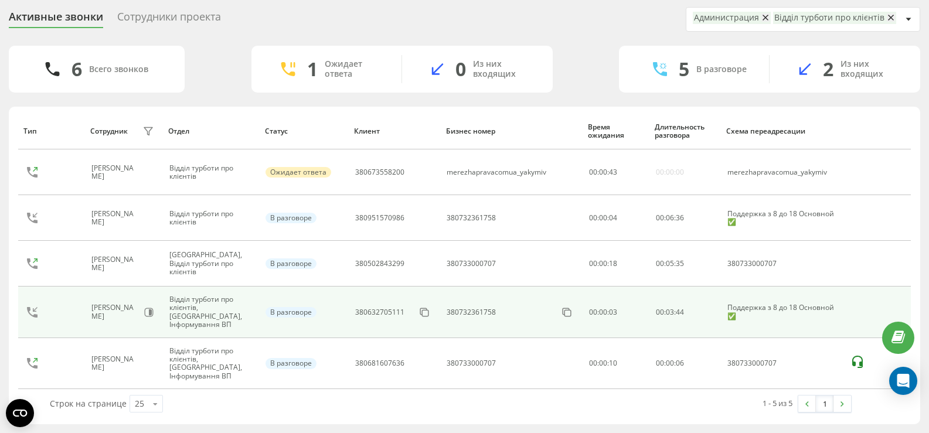
scroll to position [36, 0]
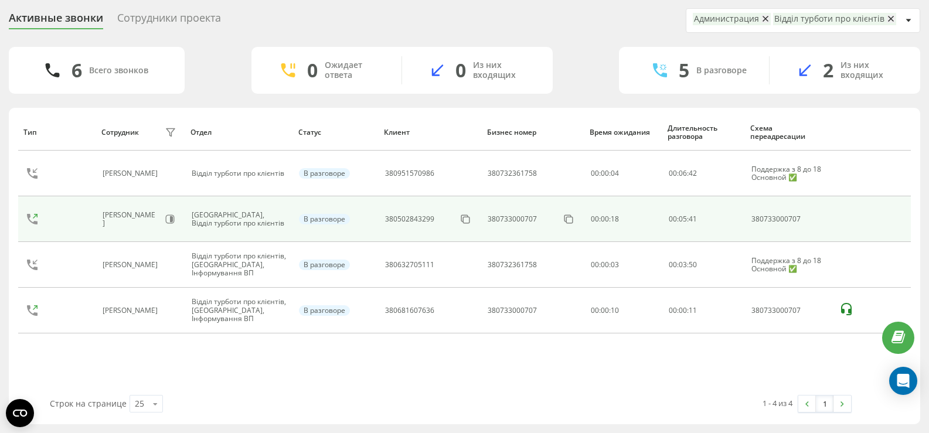
click at [815, 217] on div "380733000707" at bounding box center [789, 219] width 75 height 8
drag, startPoint x: 815, startPoint y: 217, endPoint x: 856, endPoint y: 224, distance: 41.5
click at [856, 224] on td at bounding box center [872, 219] width 78 height 46
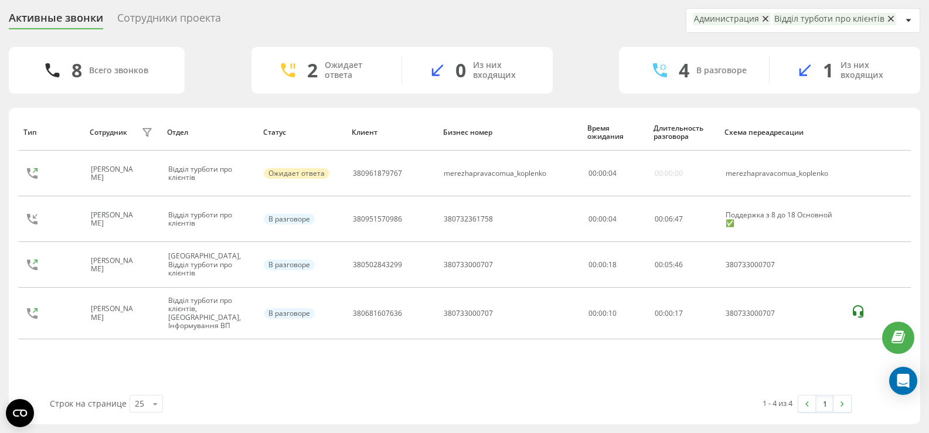
click at [831, 407] on link "1" at bounding box center [825, 404] width 18 height 16
click at [842, 404] on img at bounding box center [843, 404] width 4 height 5
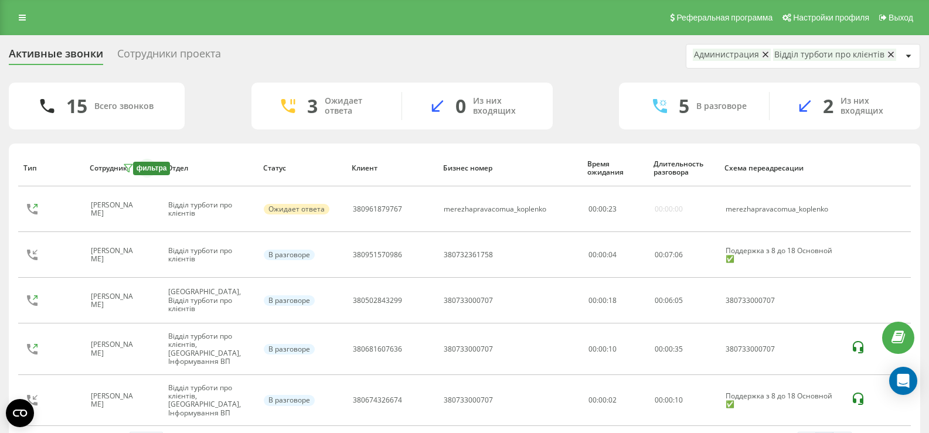
click at [171, 172] on div "фильтра" at bounding box center [152, 168] width 38 height 13
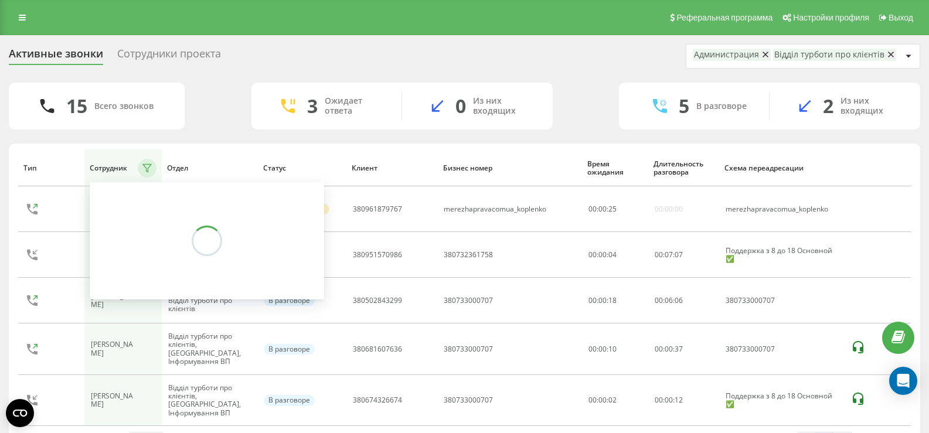
click at [220, 119] on div "15 Всего звонков 3 Ожидает ответа 0 Из них входящих 5 В разговоре 2 Из них вход…" at bounding box center [465, 106] width 912 height 47
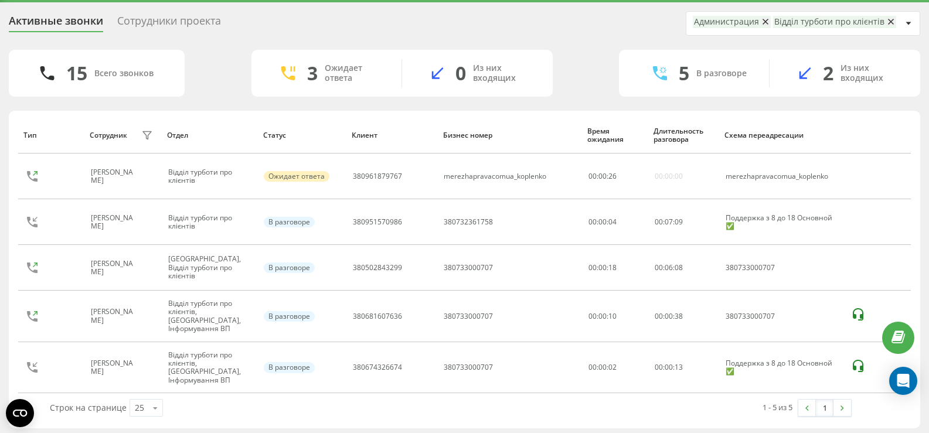
scroll to position [49, 0]
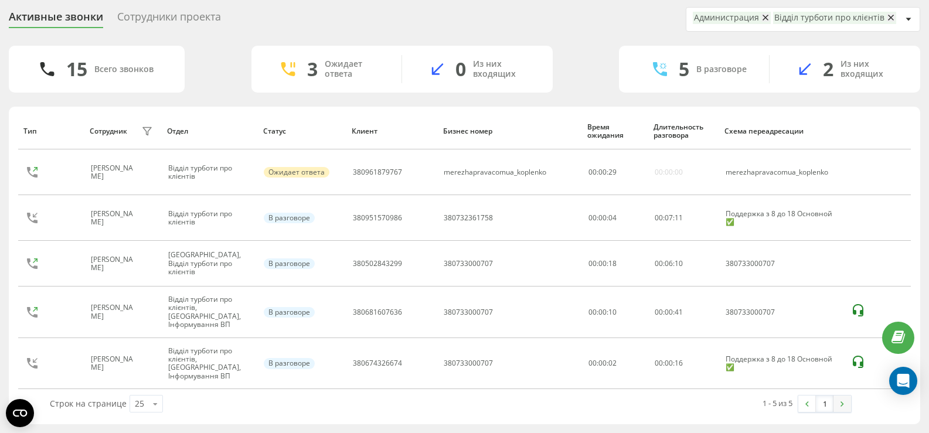
click at [842, 402] on img at bounding box center [843, 404] width 4 height 5
click at [841, 402] on img at bounding box center [843, 404] width 4 height 5
click at [820, 408] on link "1" at bounding box center [825, 404] width 18 height 16
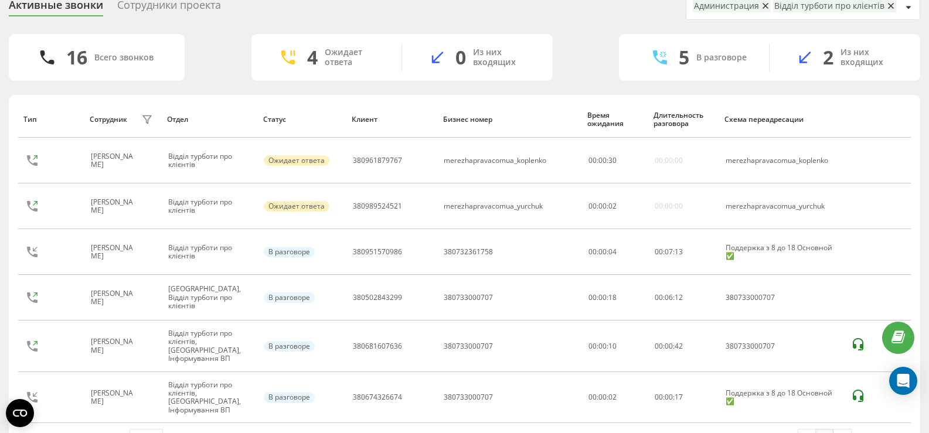
click at [817, 406] on div "Поддержка з 8 до 18 Основной ✅" at bounding box center [782, 397] width 113 height 17
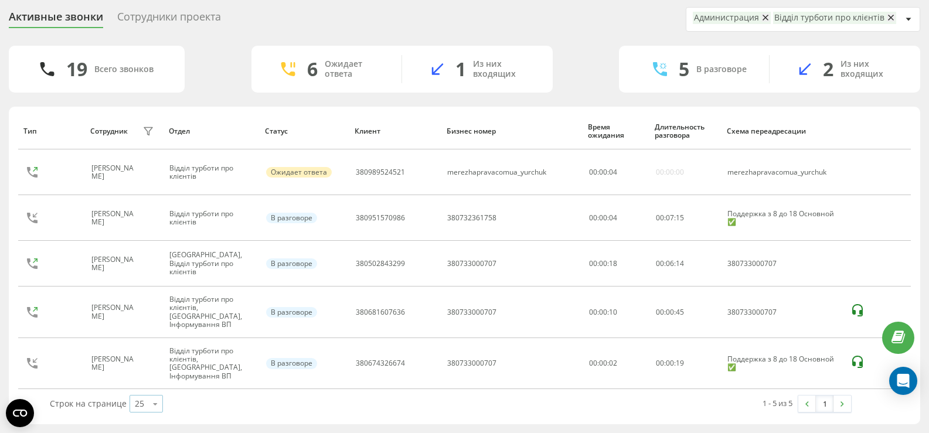
click at [144, 398] on div "25 10 25 50 100" at bounding box center [146, 404] width 33 height 18
click at [142, 383] on span "100" at bounding box center [142, 387] width 14 height 11
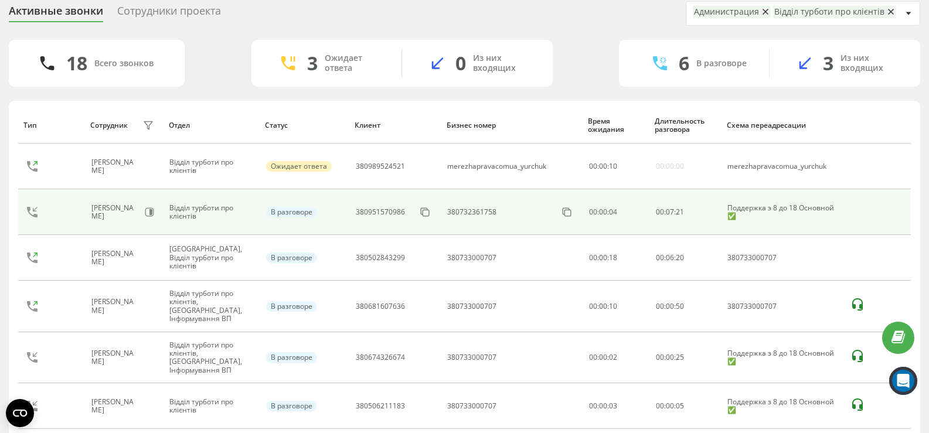
scroll to position [0, 0]
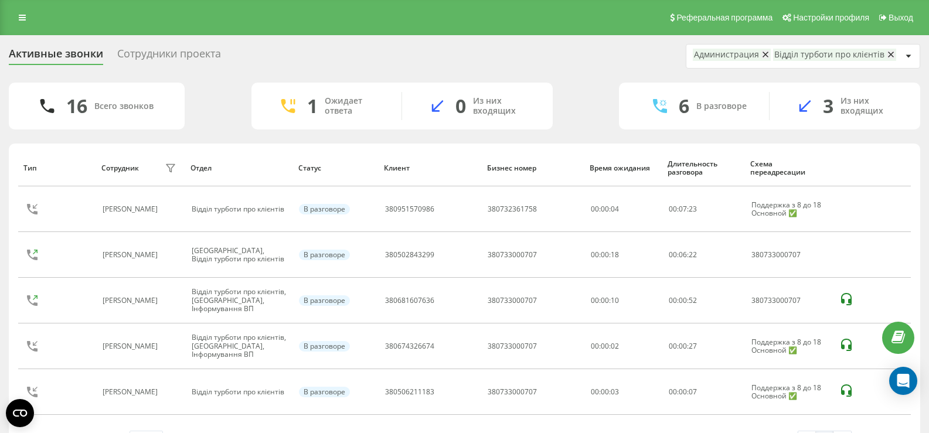
click at [763, 56] on icon at bounding box center [766, 54] width 6 height 8
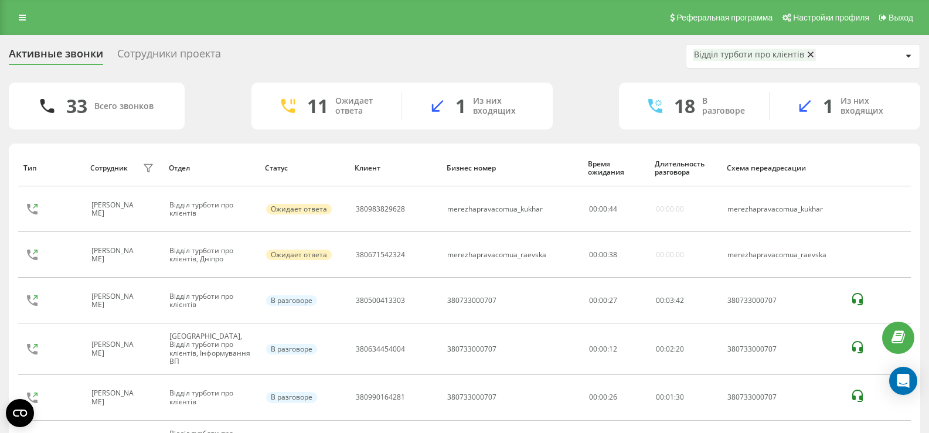
click at [19, 11] on link at bounding box center [22, 17] width 21 height 16
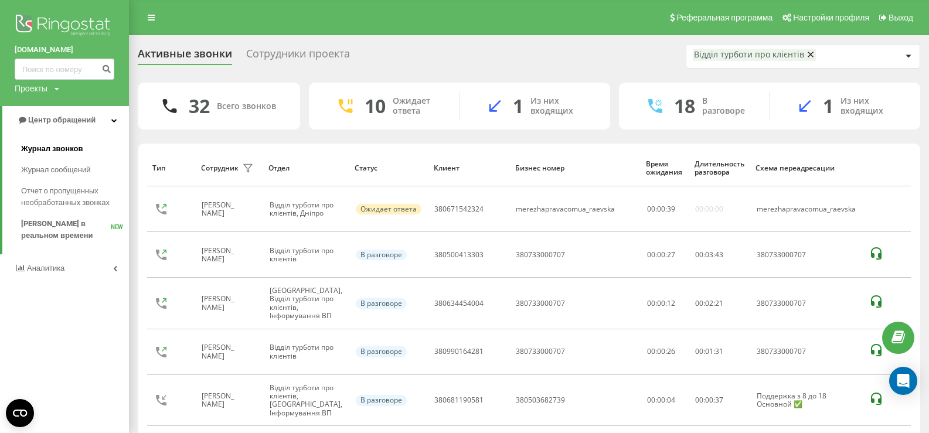
click at [58, 155] on span "Журнал звонков" at bounding box center [52, 149] width 62 height 12
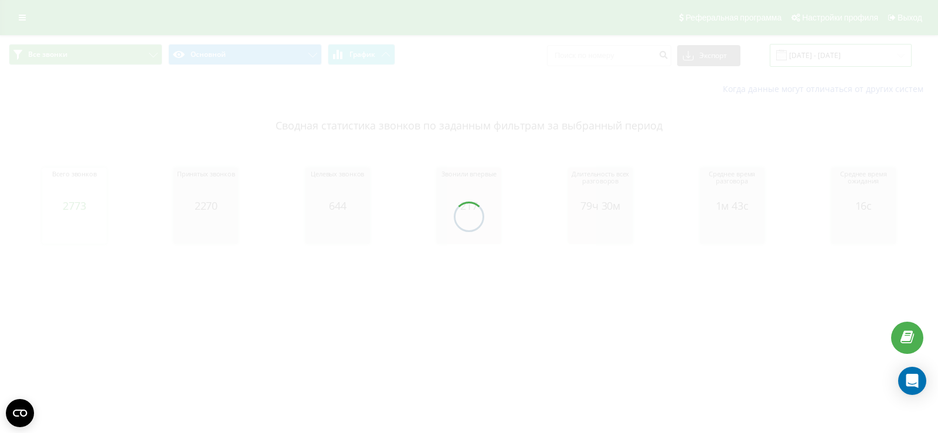
click at [858, 59] on input "[DATE] - [DATE]" at bounding box center [841, 55] width 142 height 23
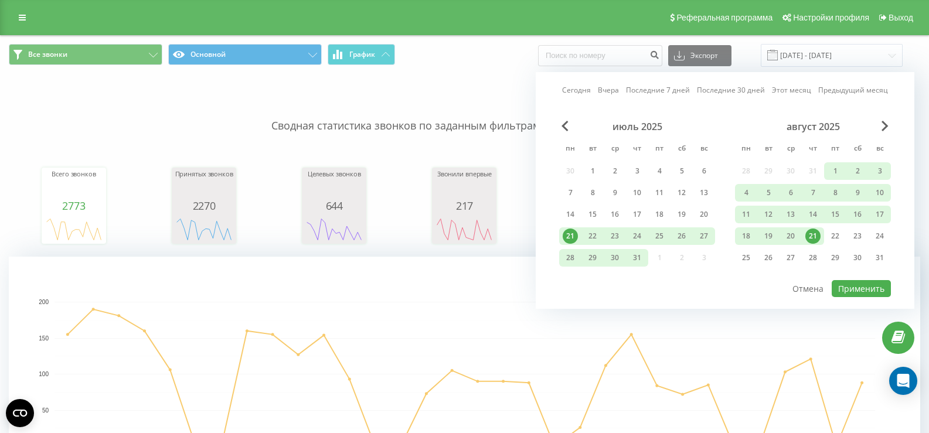
click at [812, 234] on div "21" at bounding box center [812, 236] width 15 height 15
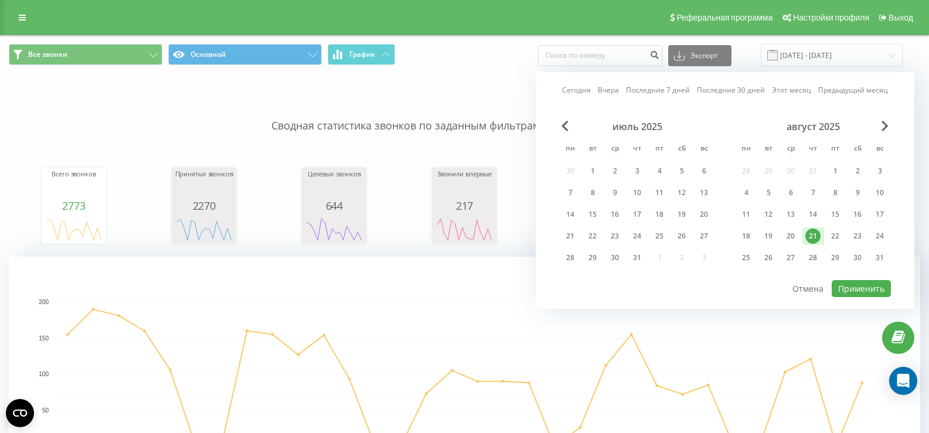
click at [858, 298] on div "Сегодня Вчера Последние 7 дней Последние 30 дней Этот месяц Предыдущий месяц ию…" at bounding box center [725, 190] width 379 height 237
click at [857, 287] on button "Применить" at bounding box center [861, 288] width 59 height 17
type input "[DATE] - [DATE]"
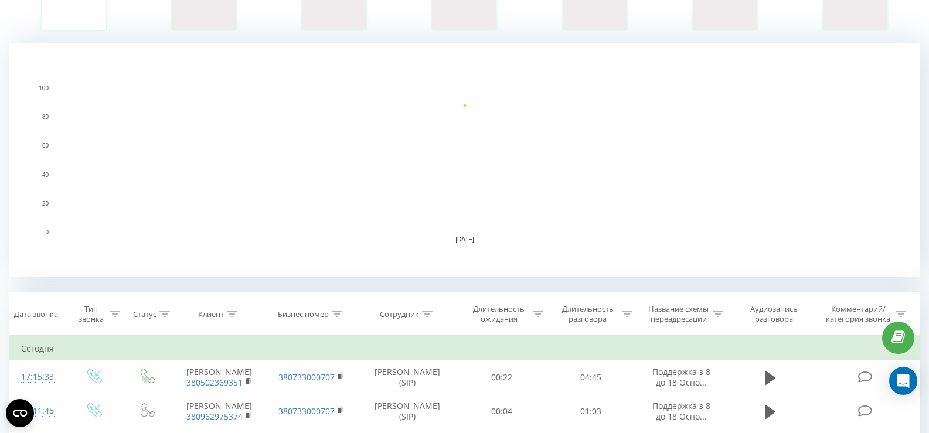
scroll to position [257, 0]
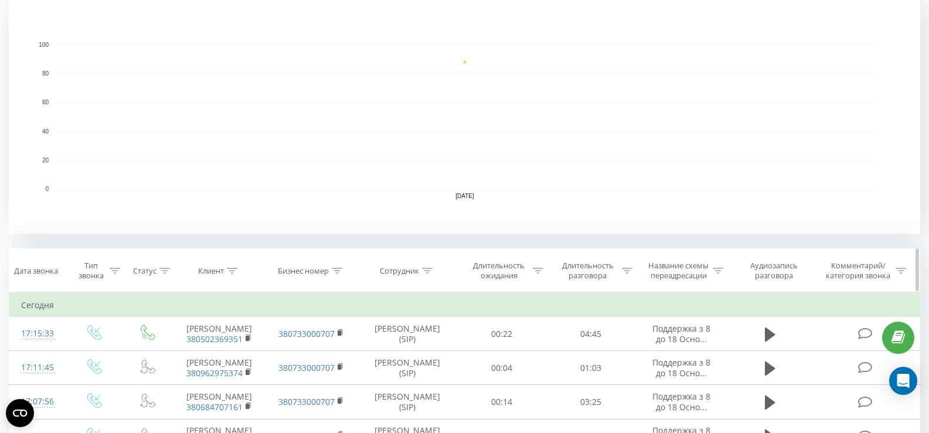
click at [631, 266] on div at bounding box center [627, 271] width 11 height 10
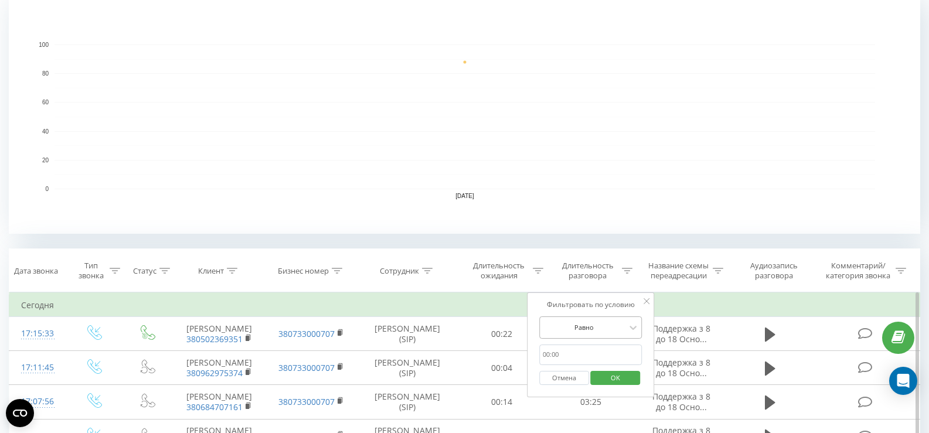
click at [604, 322] on div "Равно" at bounding box center [590, 328] width 103 height 22
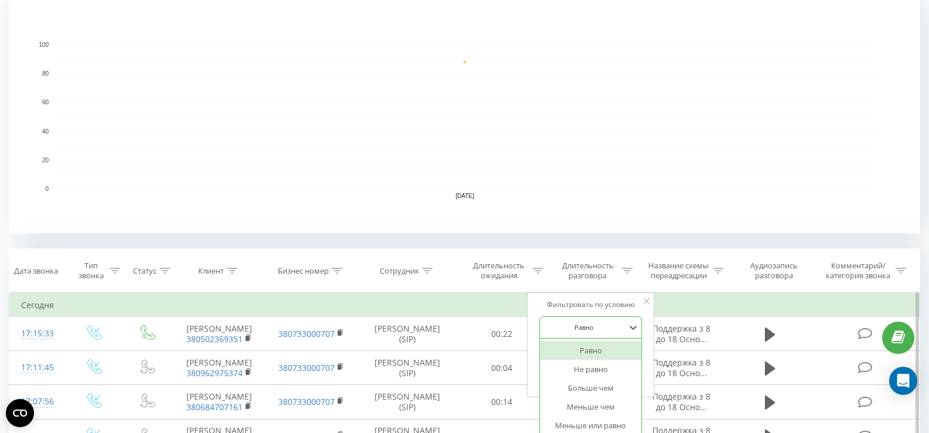
scroll to position [281, 0]
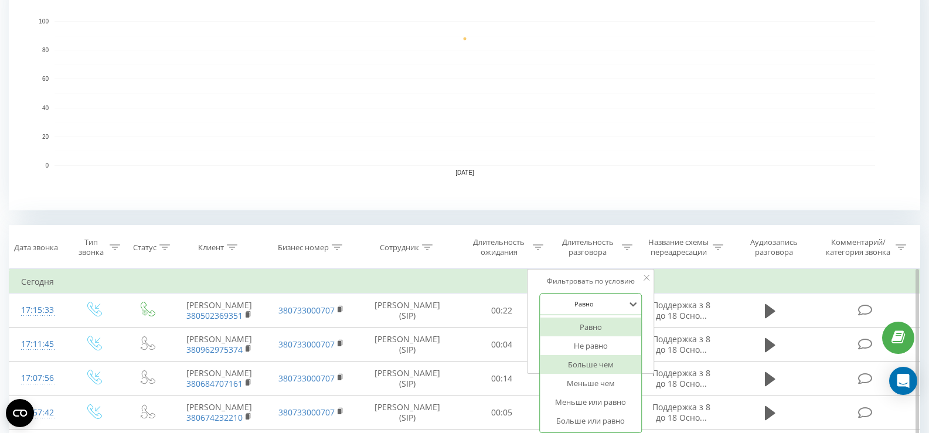
click at [616, 366] on div "Больше чем" at bounding box center [591, 364] width 102 height 19
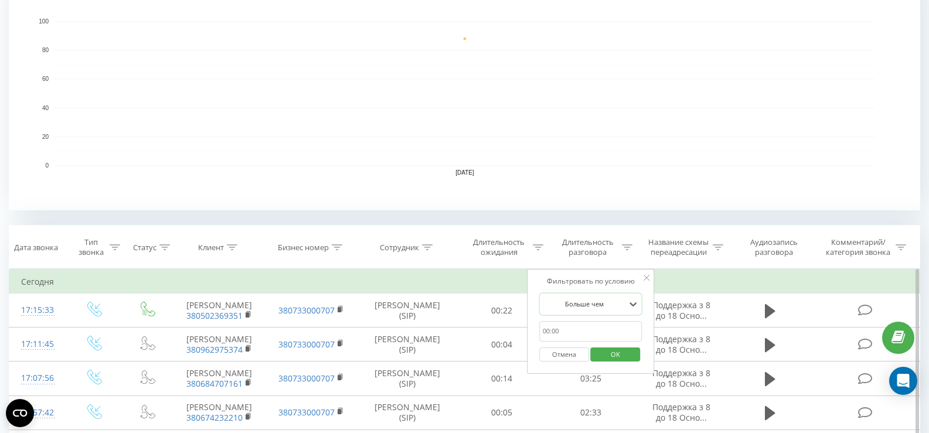
click at [588, 332] on input "text" at bounding box center [590, 331] width 103 height 21
type input "00:20"
click at [609, 354] on span "OK" at bounding box center [615, 354] width 33 height 18
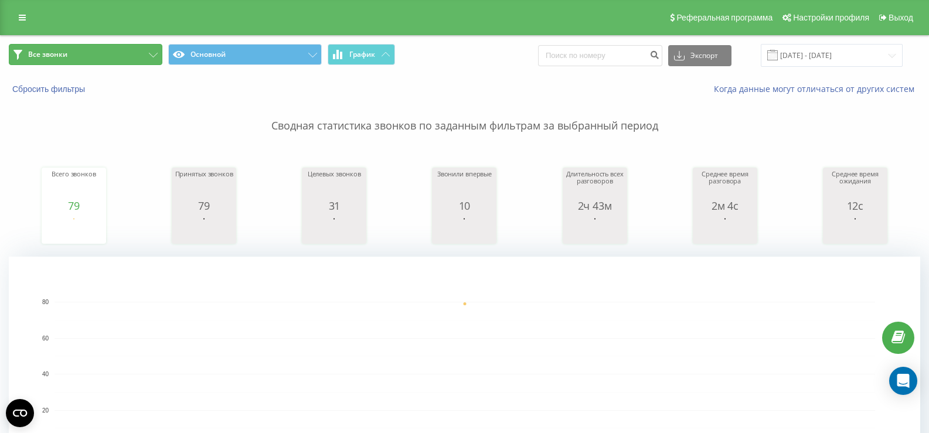
click at [134, 57] on button "Все звонки" at bounding box center [86, 54] width 154 height 21
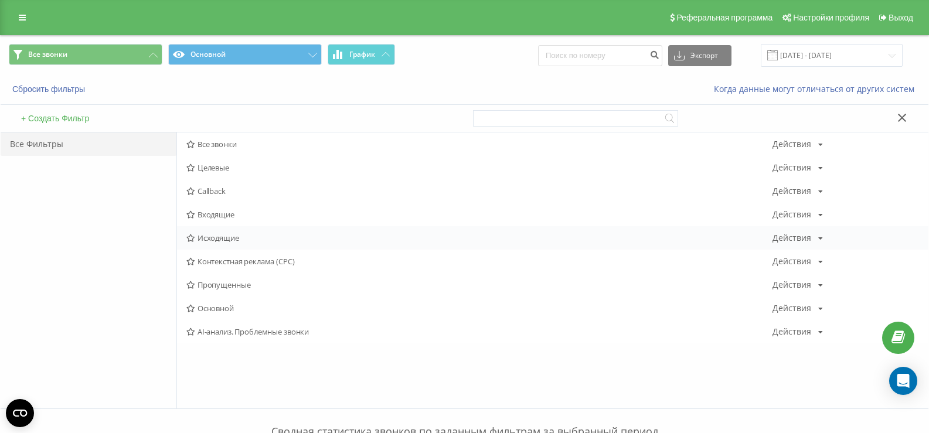
click at [225, 238] on span "Исходящие" at bounding box center [479, 238] width 586 height 8
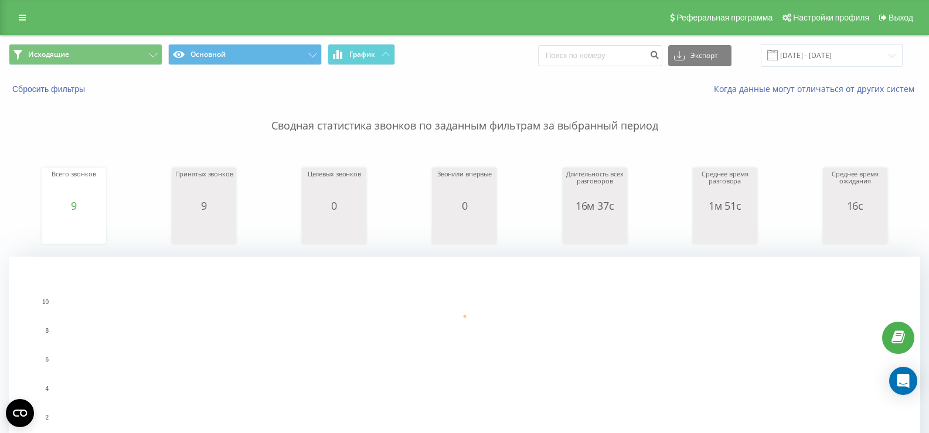
scroll to position [176, 0]
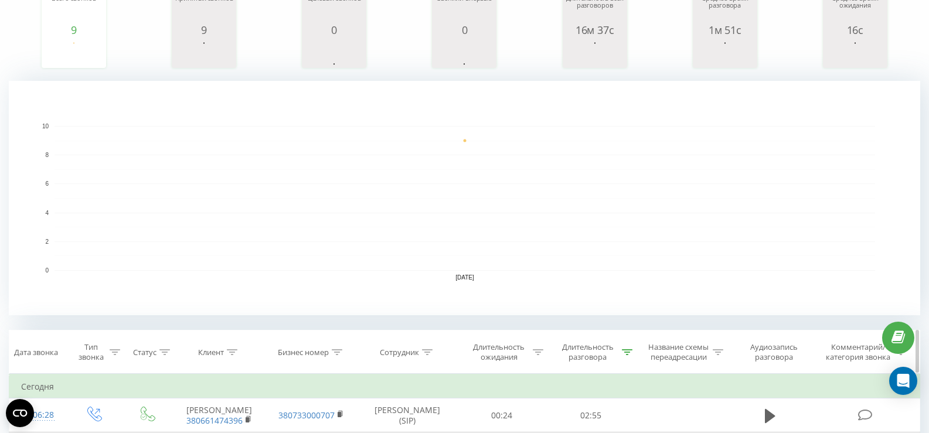
click at [627, 353] on icon at bounding box center [627, 352] width 11 height 6
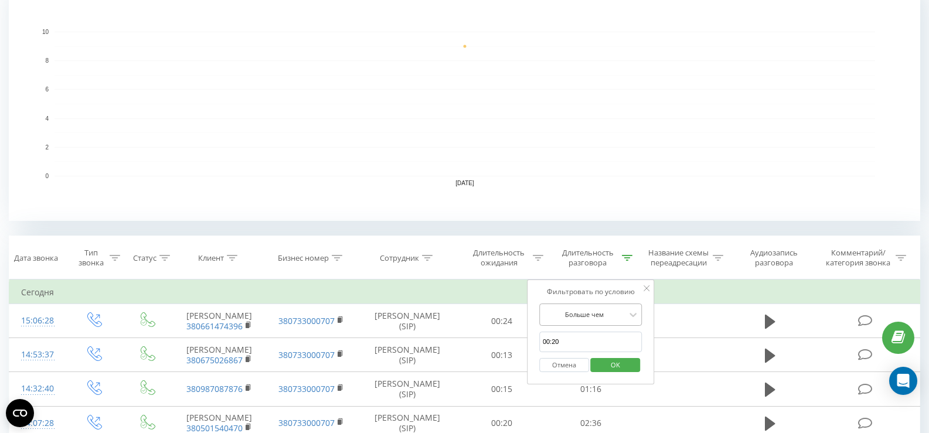
scroll to position [293, 0]
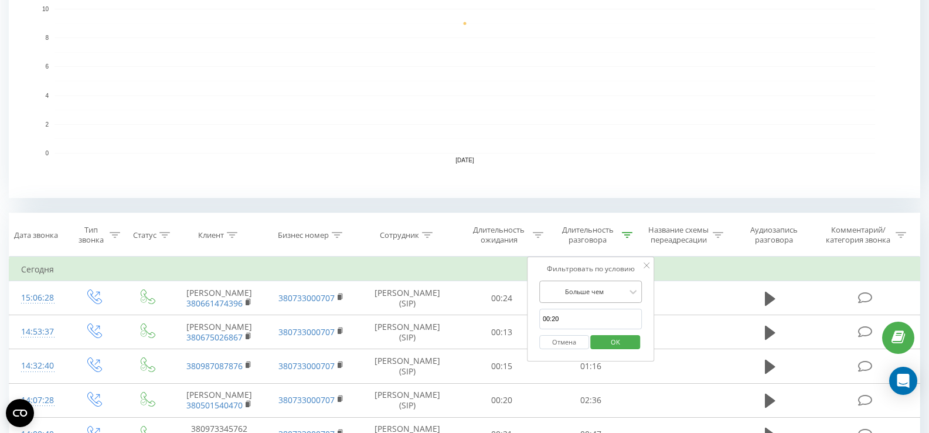
drag, startPoint x: 598, startPoint y: 278, endPoint x: 595, endPoint y: 284, distance: 6.6
click at [597, 280] on div "Фильтровать по условию Больше чем 00:20 Отмена OK" at bounding box center [591, 310] width 128 height 106
click at [600, 342] on span "OK" at bounding box center [615, 342] width 33 height 18
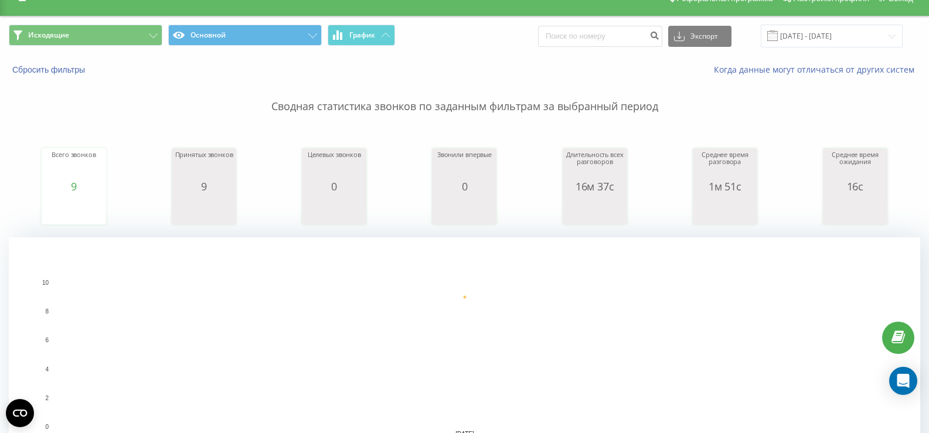
scroll to position [0, 0]
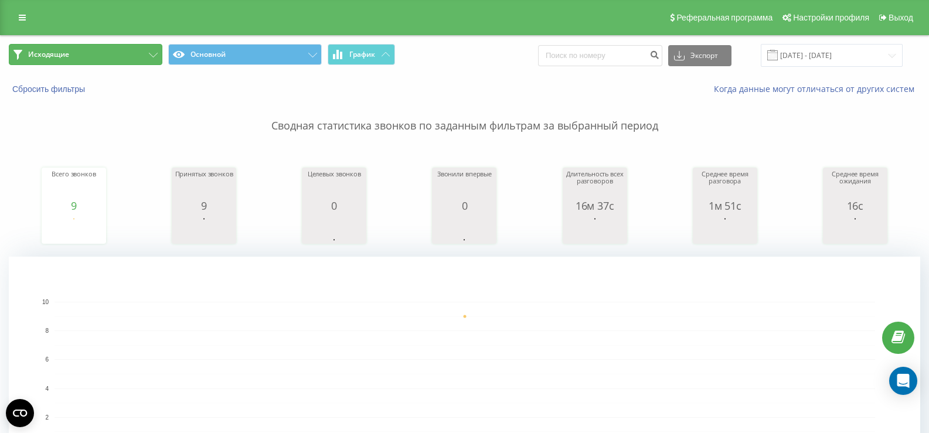
click at [142, 62] on button "Исходящие" at bounding box center [86, 54] width 154 height 21
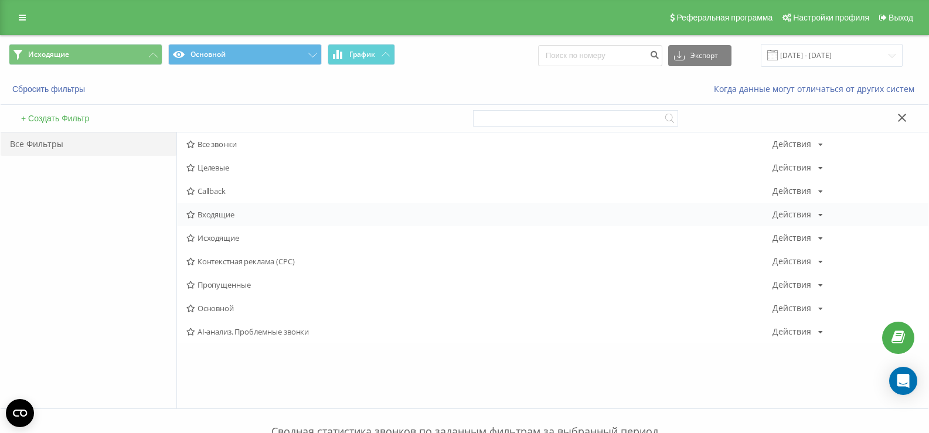
click at [209, 219] on span "Входящие" at bounding box center [479, 214] width 586 height 8
